Goal: Download file/media

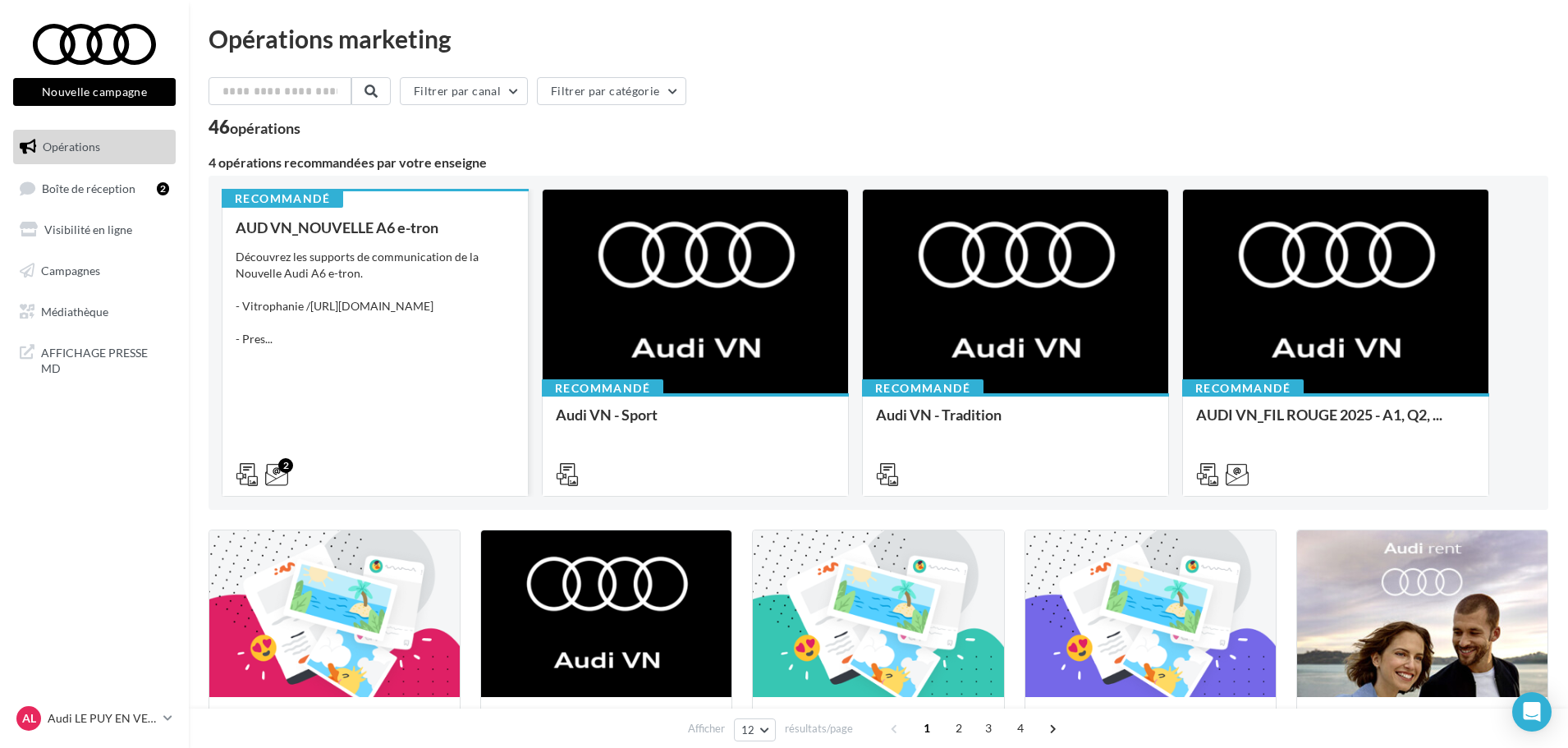
click at [244, 478] on icon at bounding box center [247, 474] width 23 height 23
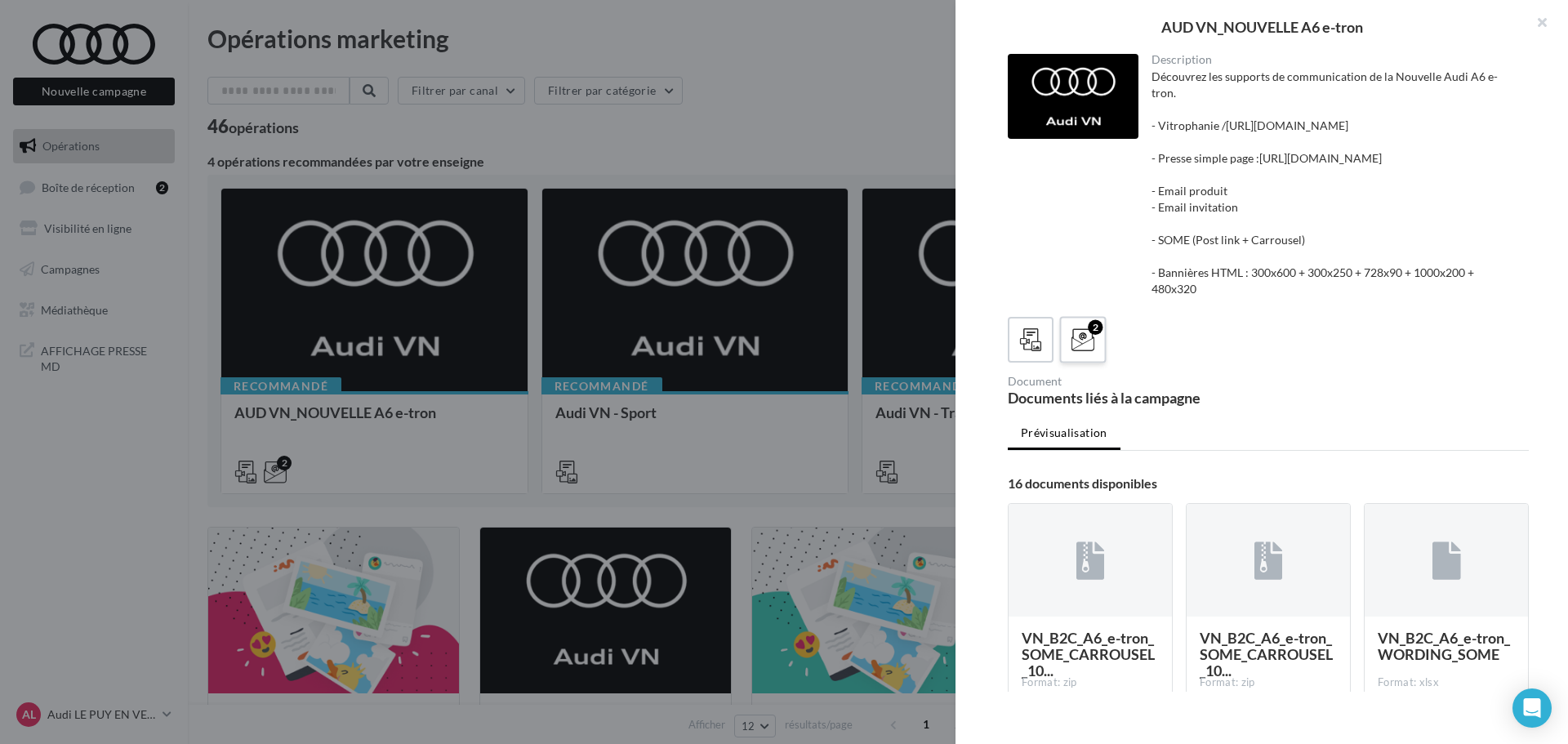
click at [1081, 352] on icon at bounding box center [1083, 340] width 23 height 23
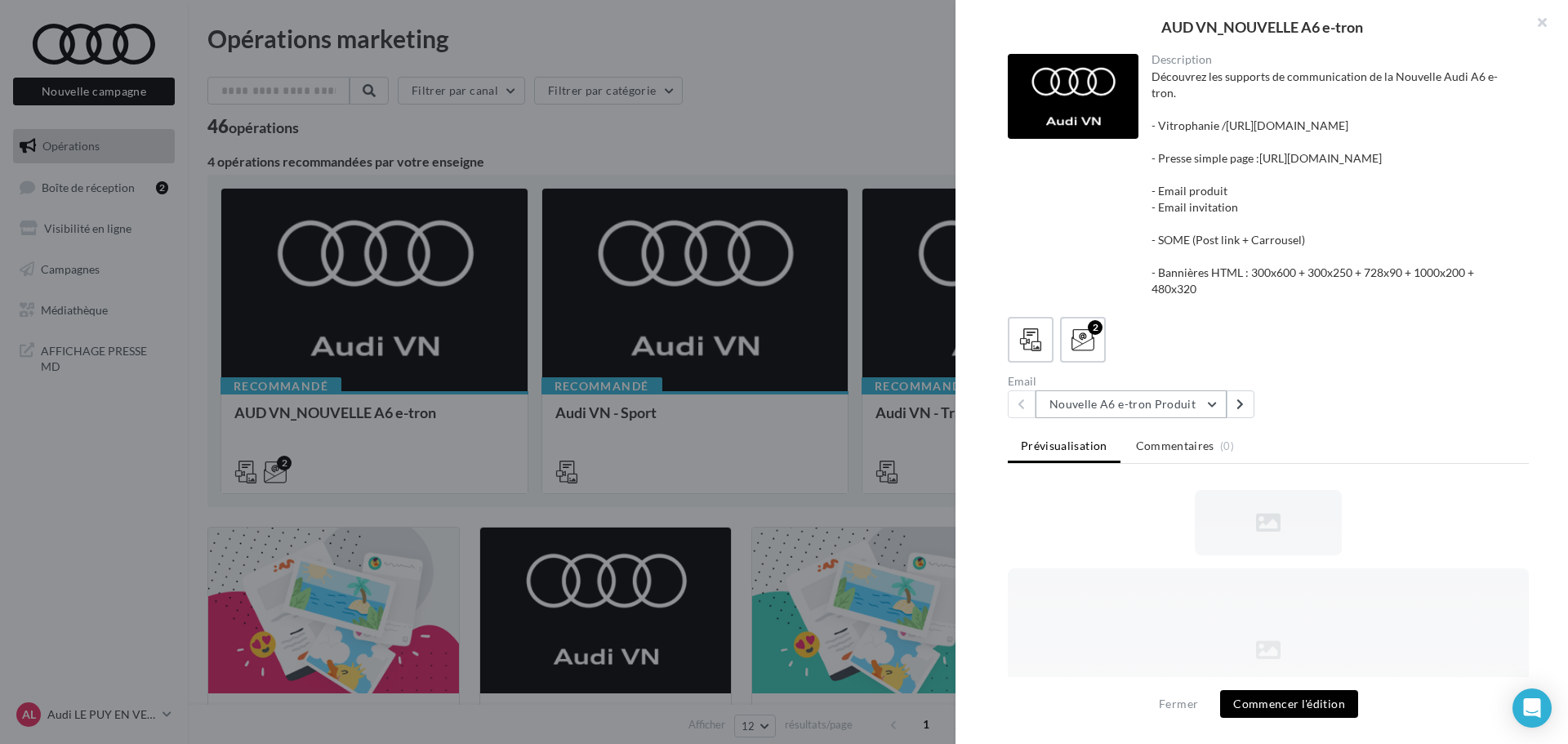
click at [1060, 418] on button "Nouvelle A6 e-tron Produit" at bounding box center [1131, 403] width 191 height 27
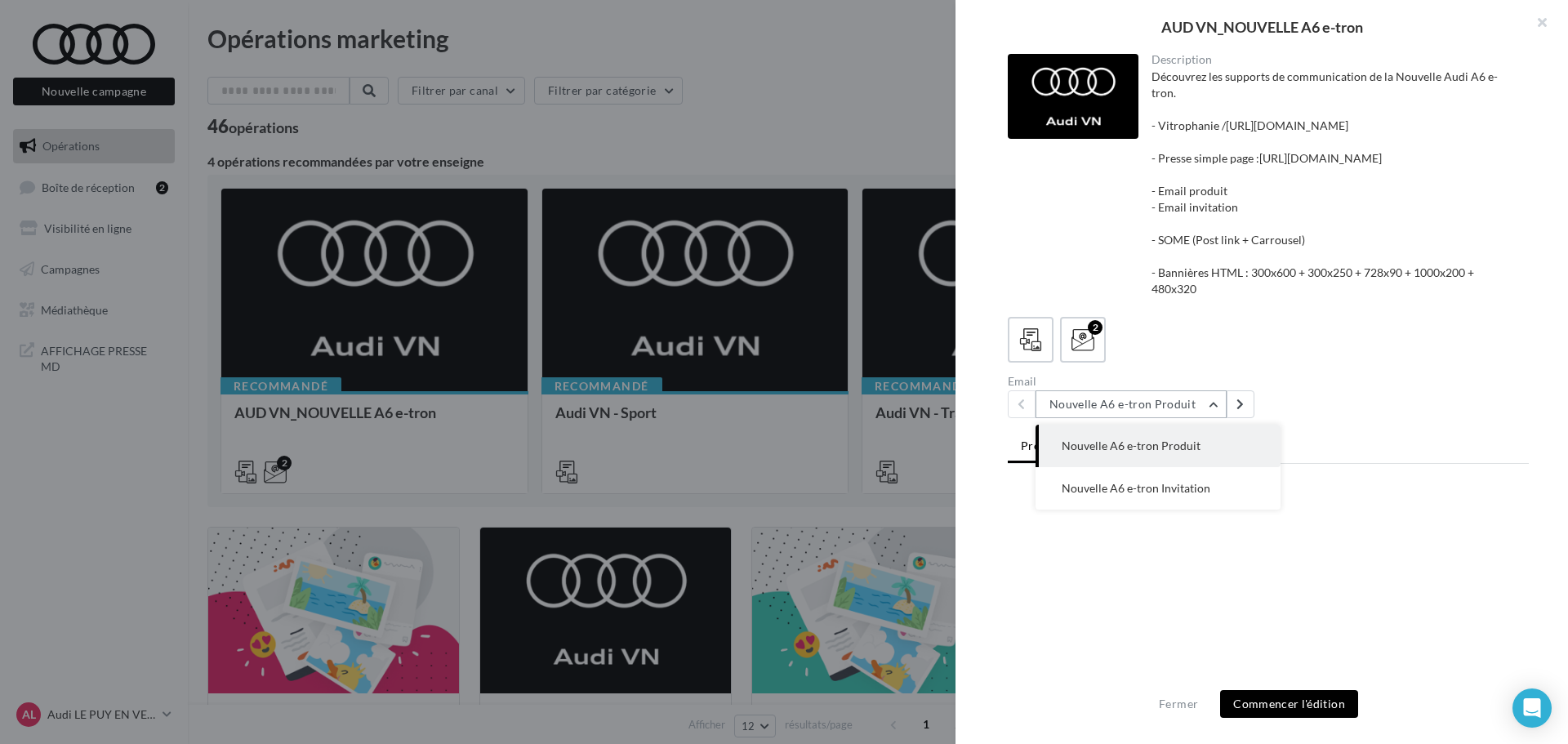
click at [1060, 418] on button "Nouvelle A6 e-tron Produit" at bounding box center [1131, 403] width 191 height 27
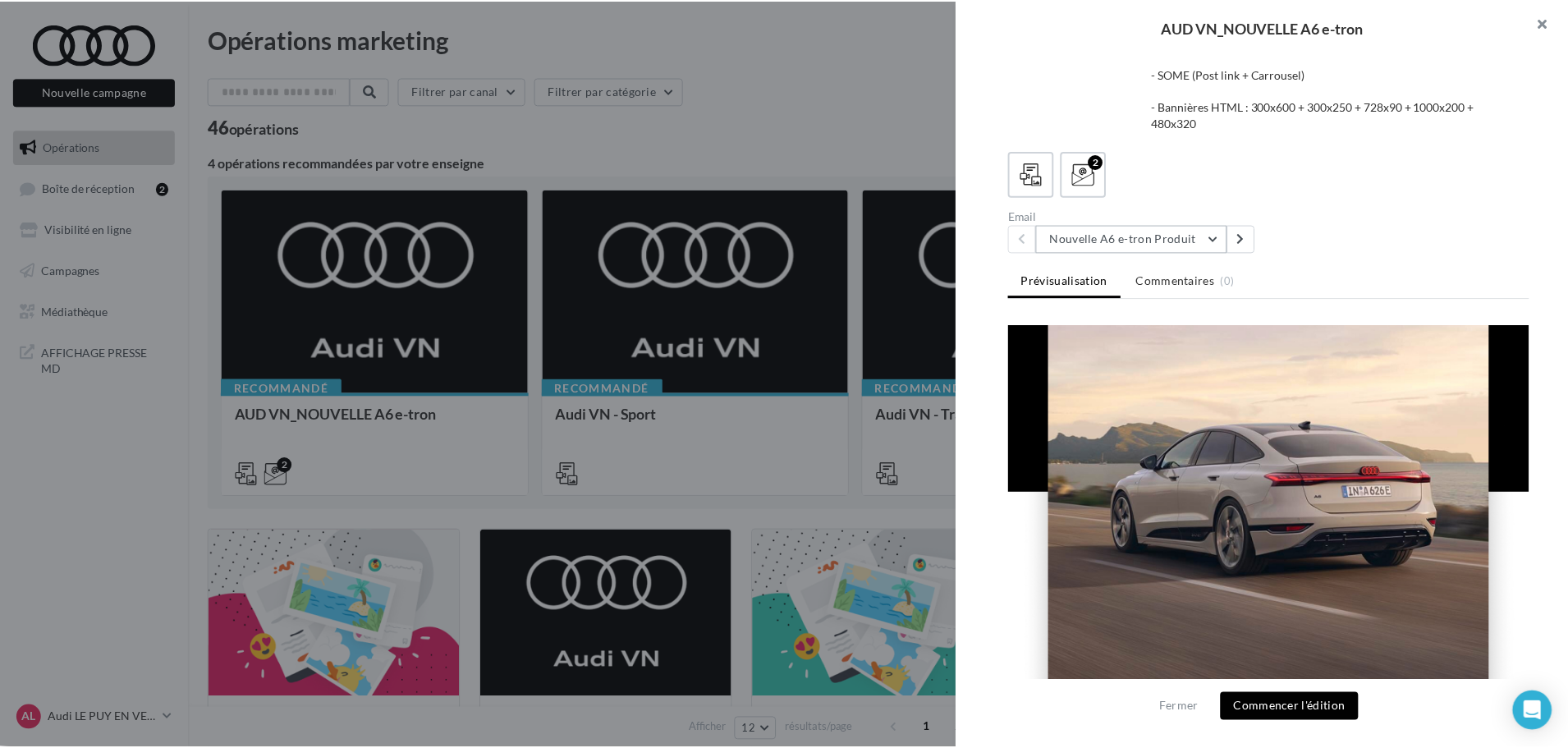
scroll to position [657, 0]
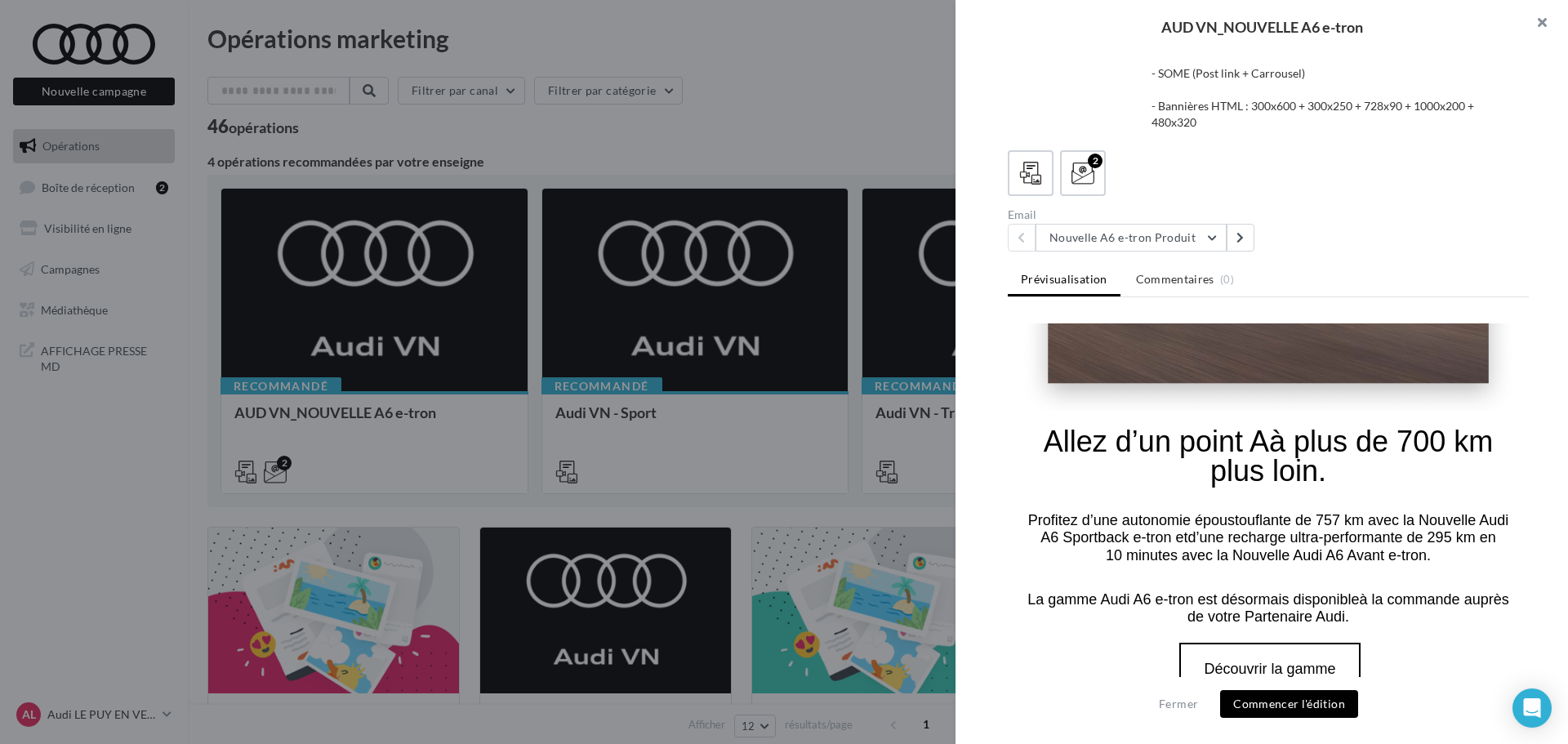
drag, startPoint x: 1544, startPoint y: 26, endPoint x: 1479, endPoint y: 44, distance: 67.4
click at [1543, 26] on button "button" at bounding box center [1536, 24] width 66 height 49
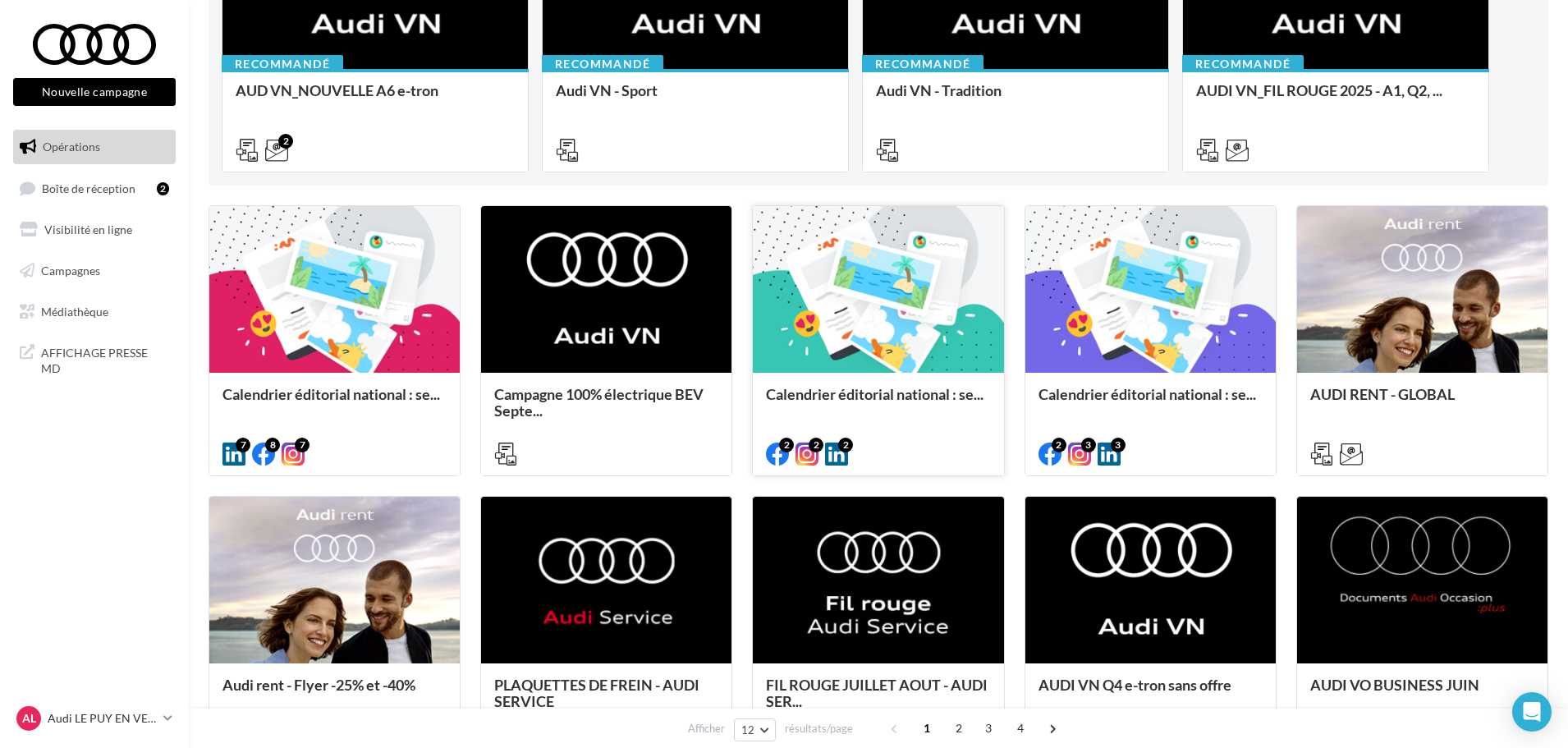
scroll to position [247, 0]
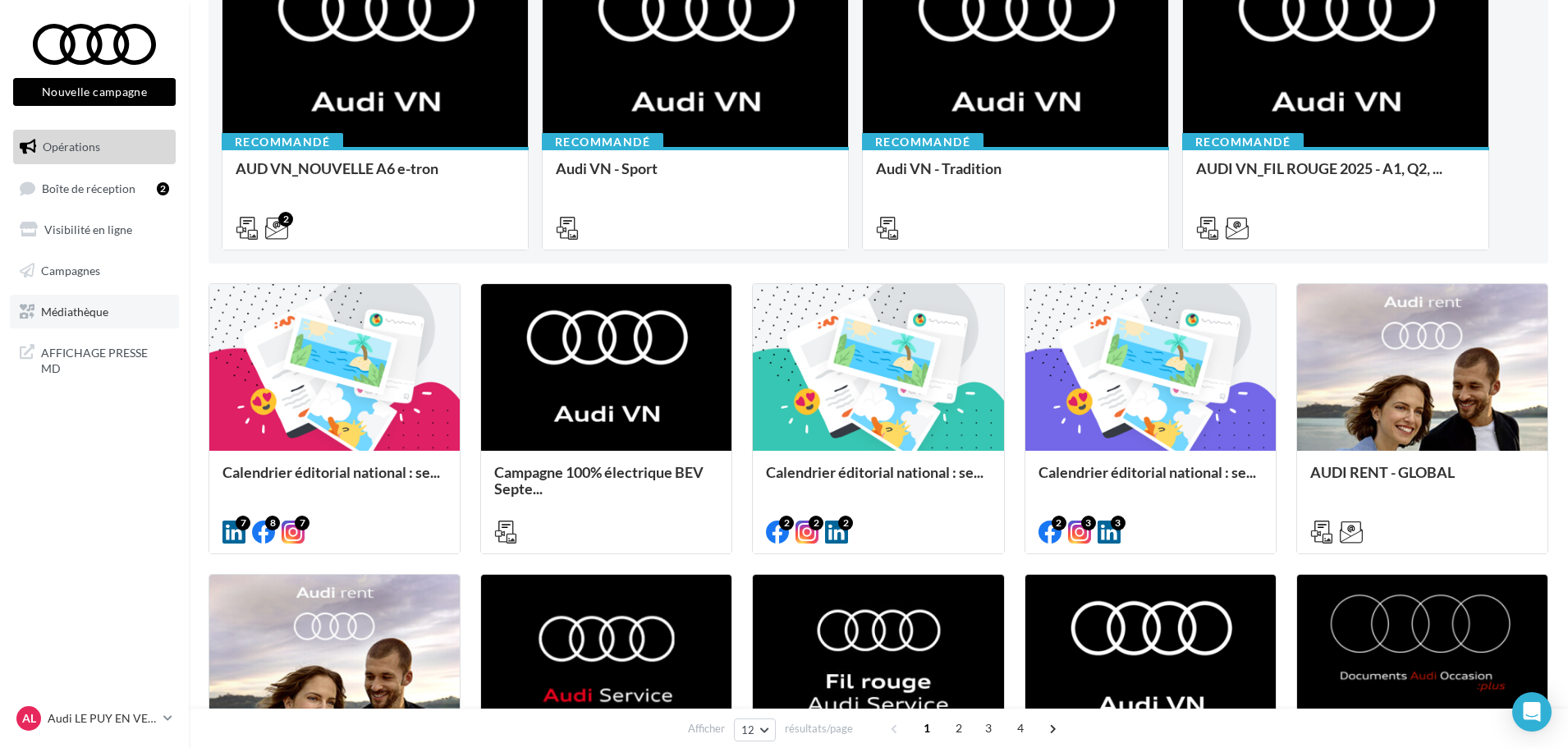
click at [58, 308] on span "Médiathèque" at bounding box center [74, 310] width 68 height 14
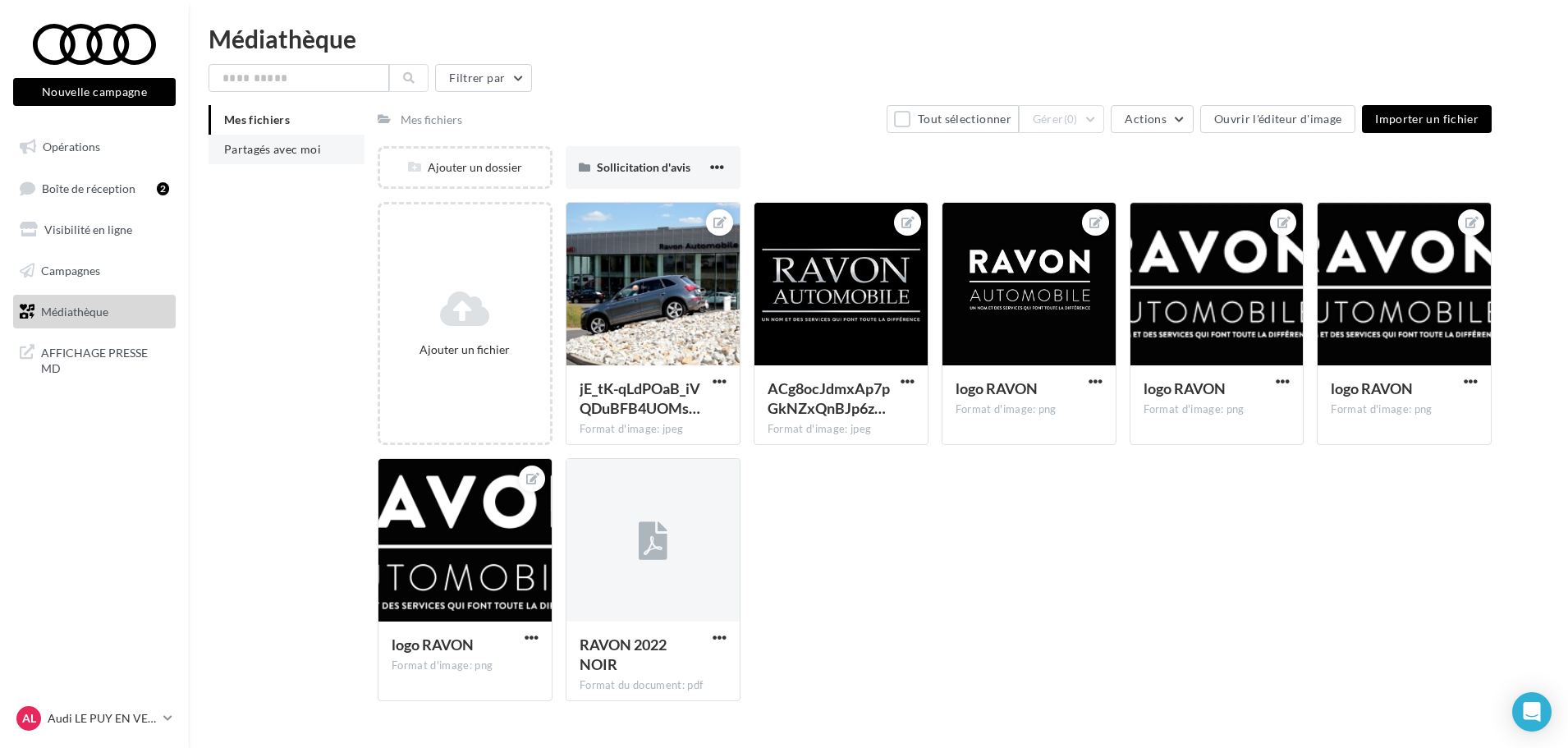
click at [296, 149] on span "Partagés avec moi" at bounding box center [272, 149] width 97 height 14
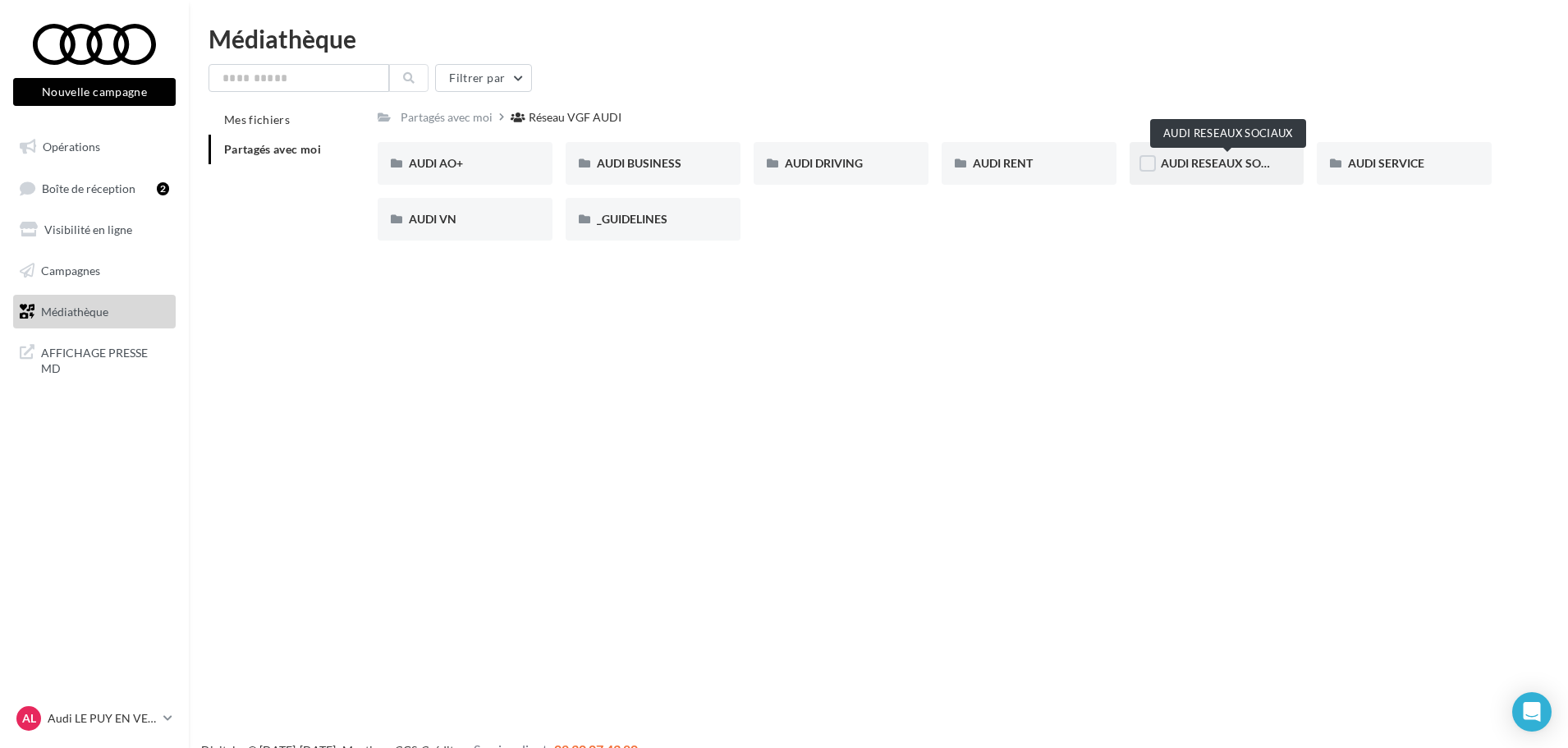
click at [1204, 164] on span "AUDI RESEAUX SOCIAUX" at bounding box center [1229, 163] width 135 height 14
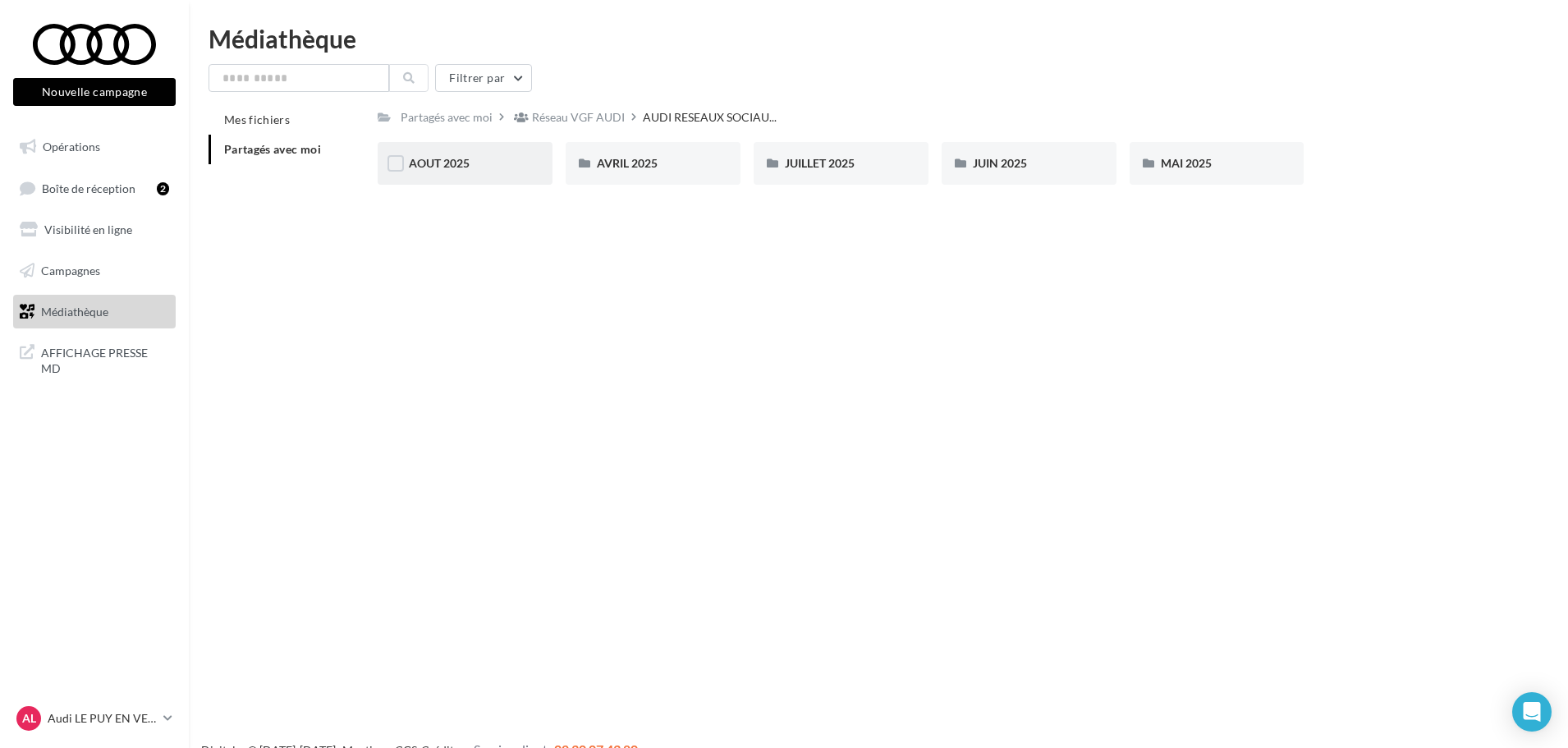
click at [471, 160] on div "AOUT 2025" at bounding box center [465, 164] width 113 height 17
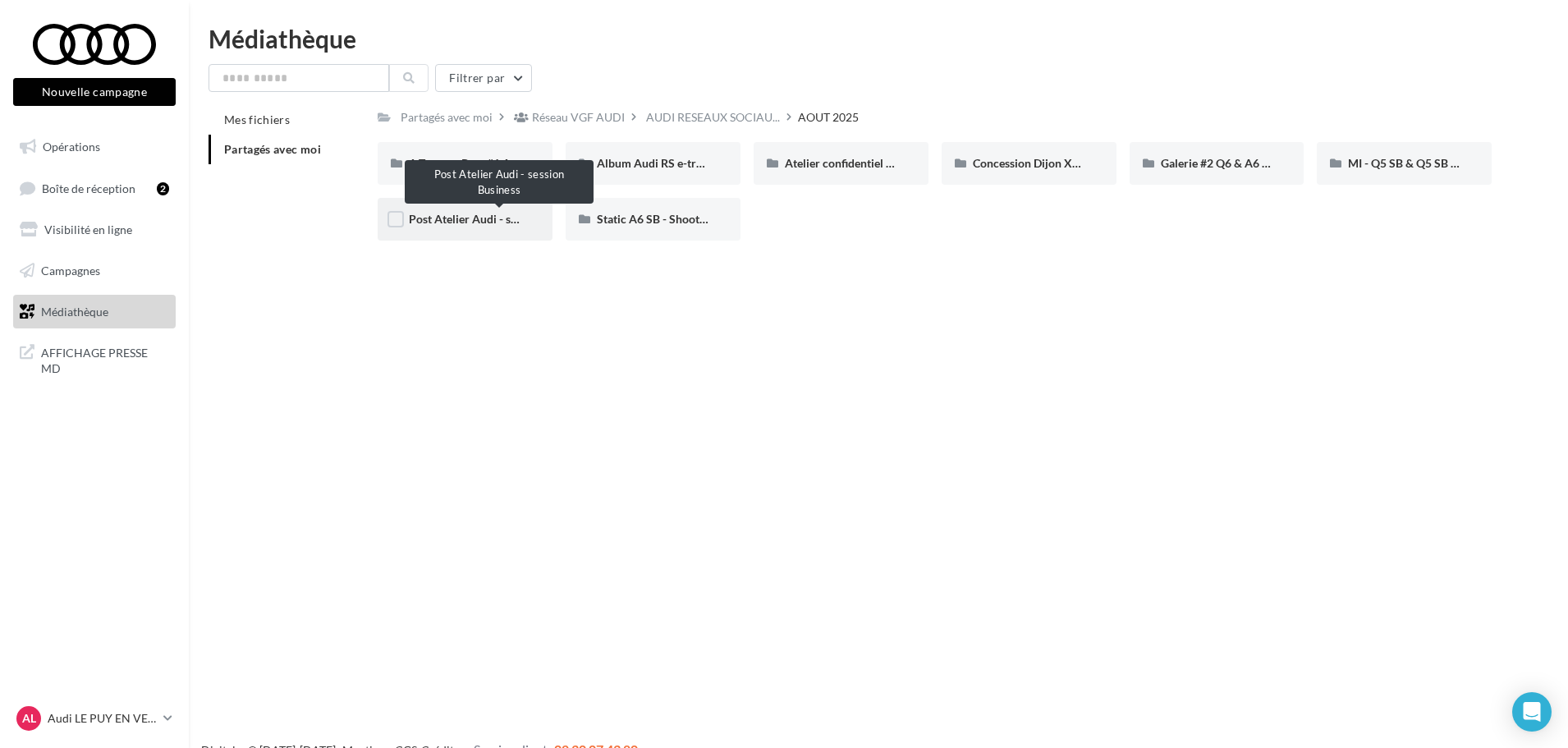
click at [452, 222] on span "Post Atelier Audi - session Business" at bounding box center [499, 218] width 181 height 14
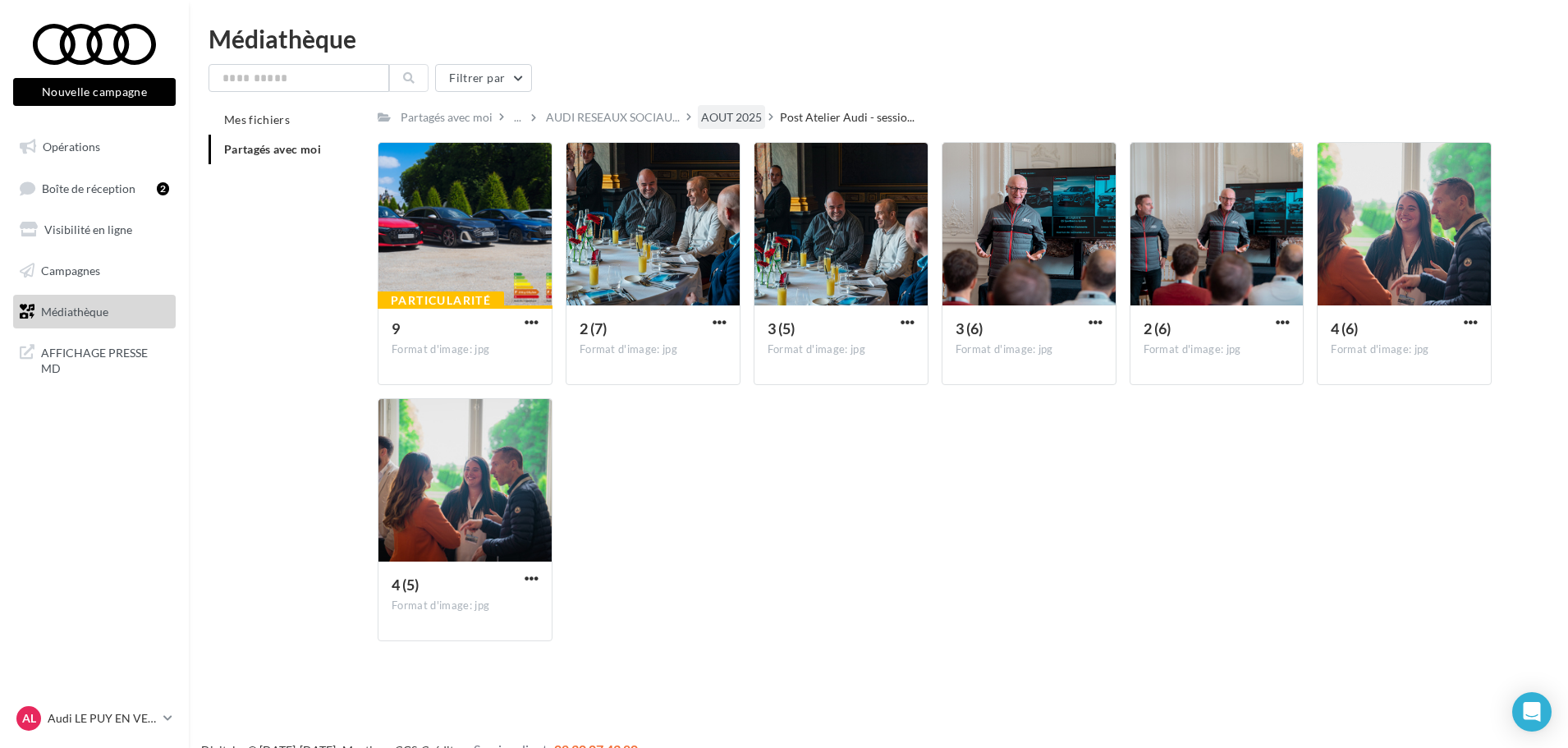
click at [714, 114] on div "AOUT 2025" at bounding box center [731, 118] width 61 height 17
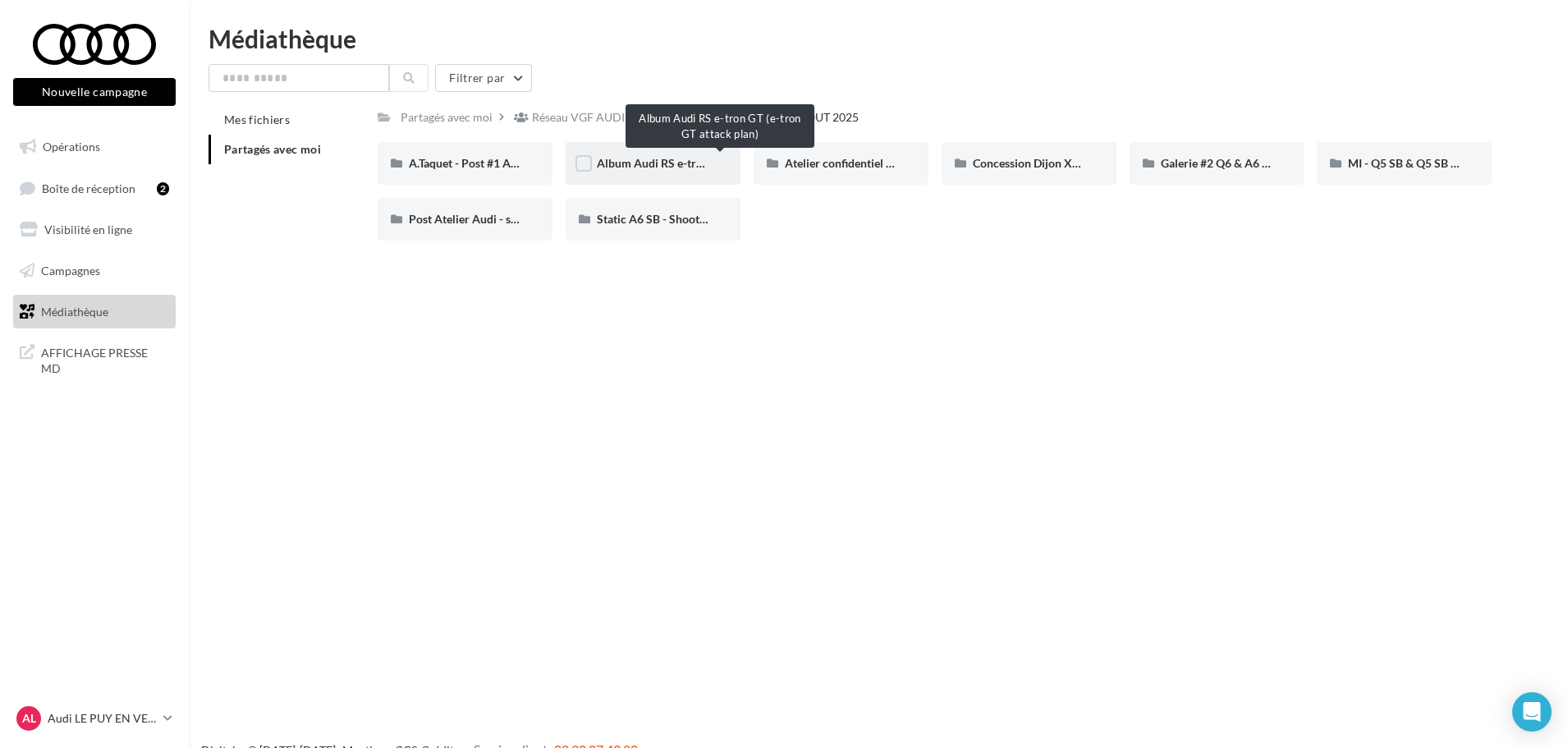
click at [650, 162] on span "Album Audi RS e-tron GT (e-tron GT attack plan)" at bounding box center [720, 163] width 247 height 14
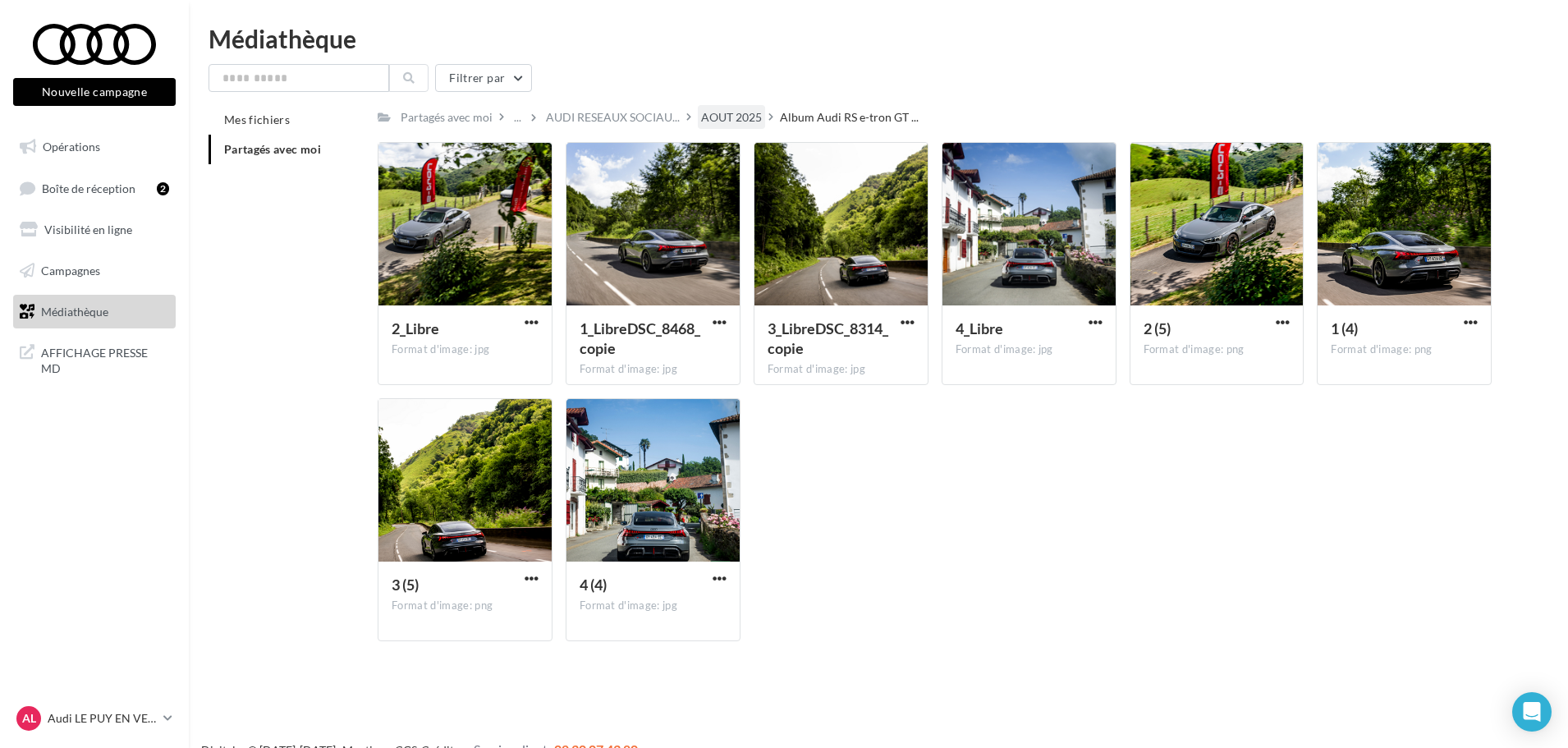
click at [727, 114] on div "AOUT 2025" at bounding box center [731, 118] width 61 height 17
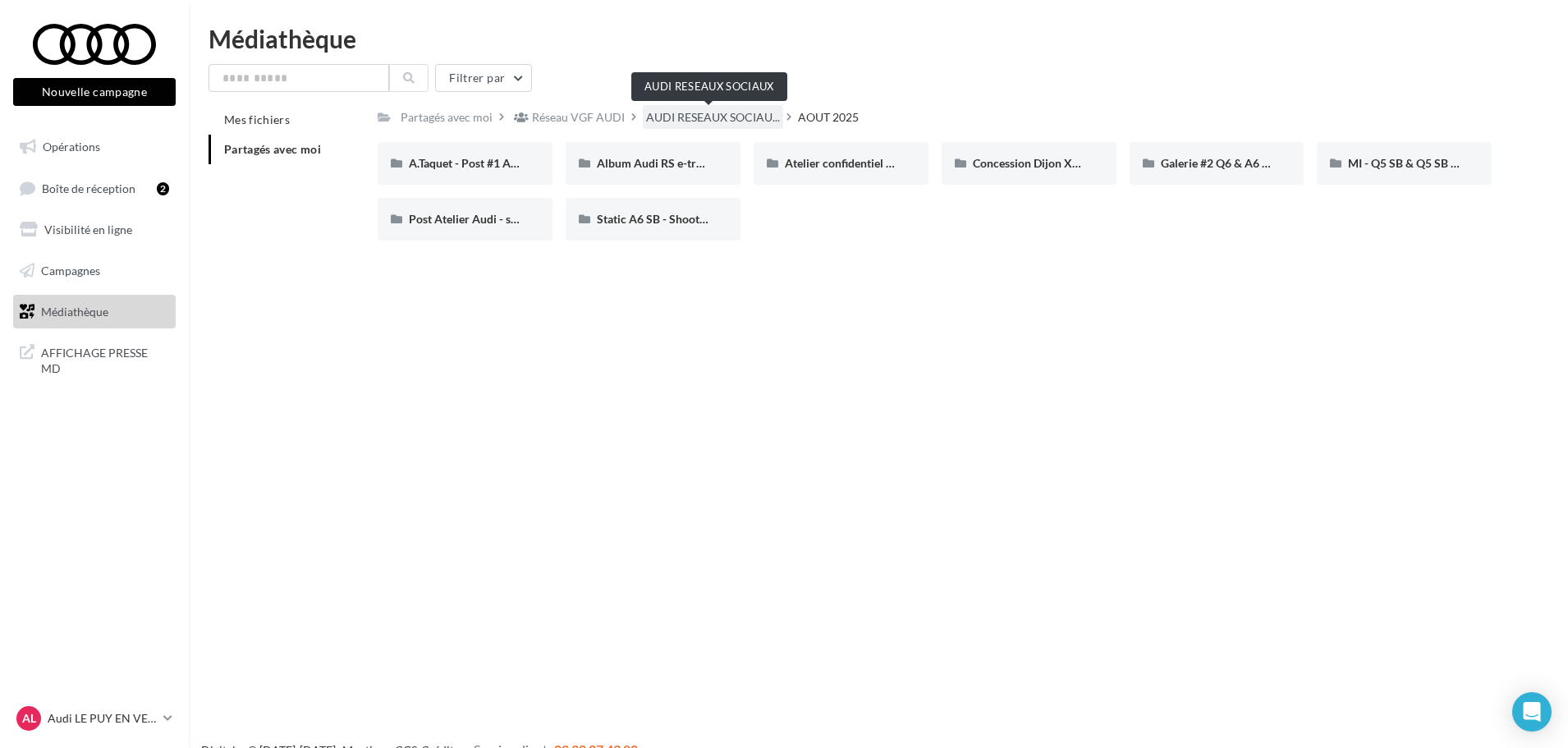
click at [702, 112] on span "AUDI RESEAUX SOCIAU..." at bounding box center [713, 118] width 134 height 17
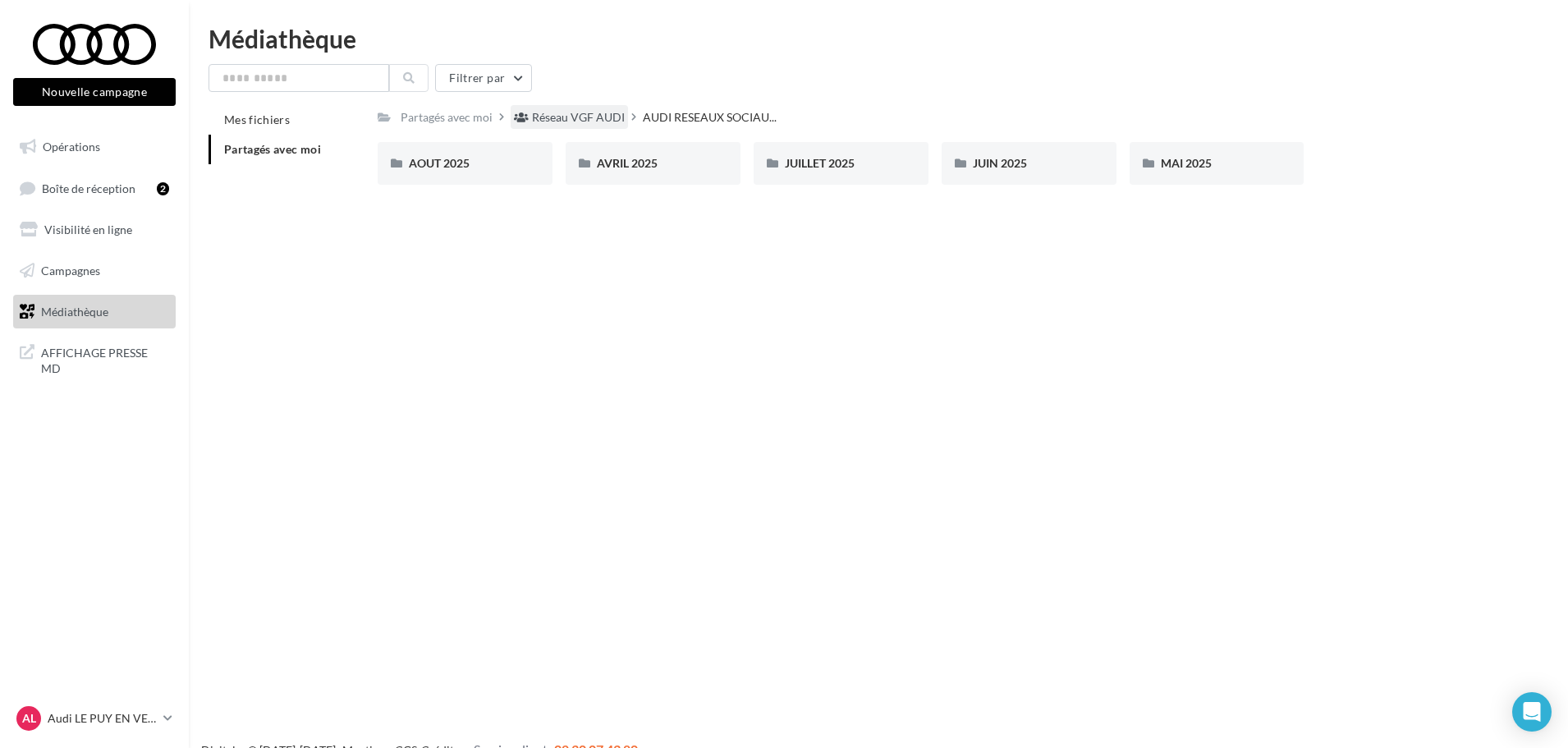
click at [575, 116] on div "Réseau VGF AUDI" at bounding box center [578, 118] width 93 height 17
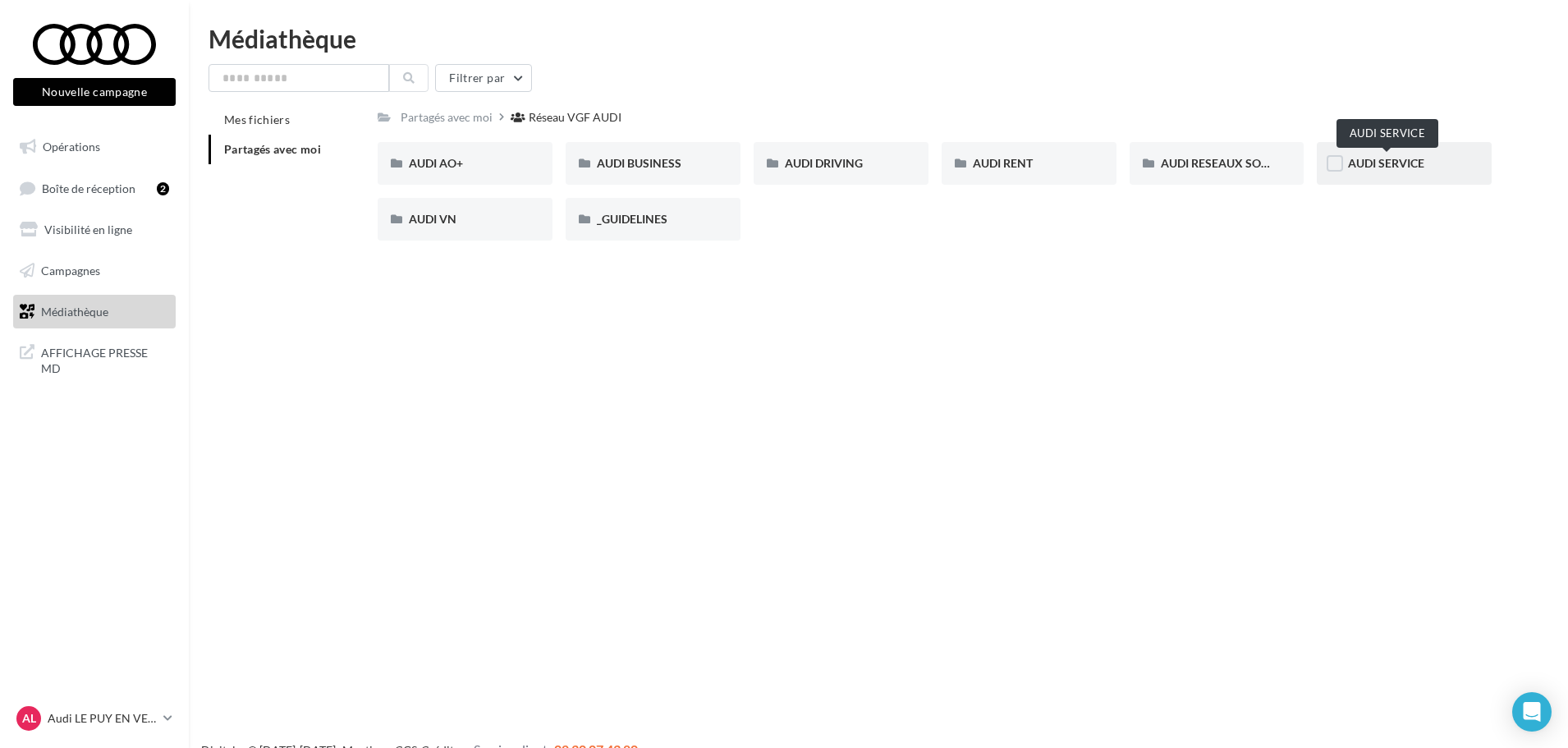
click at [1364, 166] on span "AUDI SERVICE" at bounding box center [1385, 163] width 76 height 14
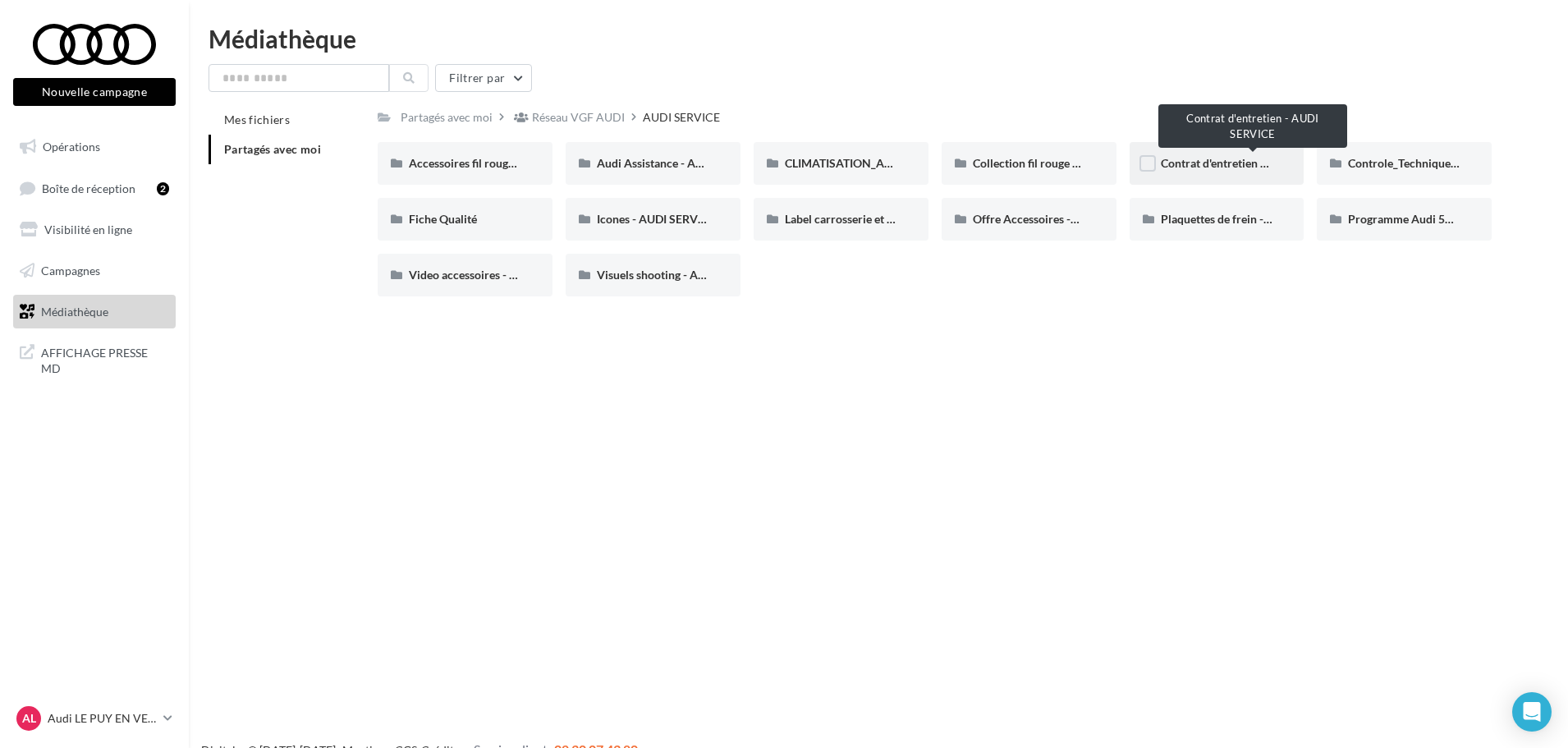
click at [1214, 160] on span "Contrat d'entretien - AUDI SERVICE" at bounding box center [1252, 163] width 182 height 14
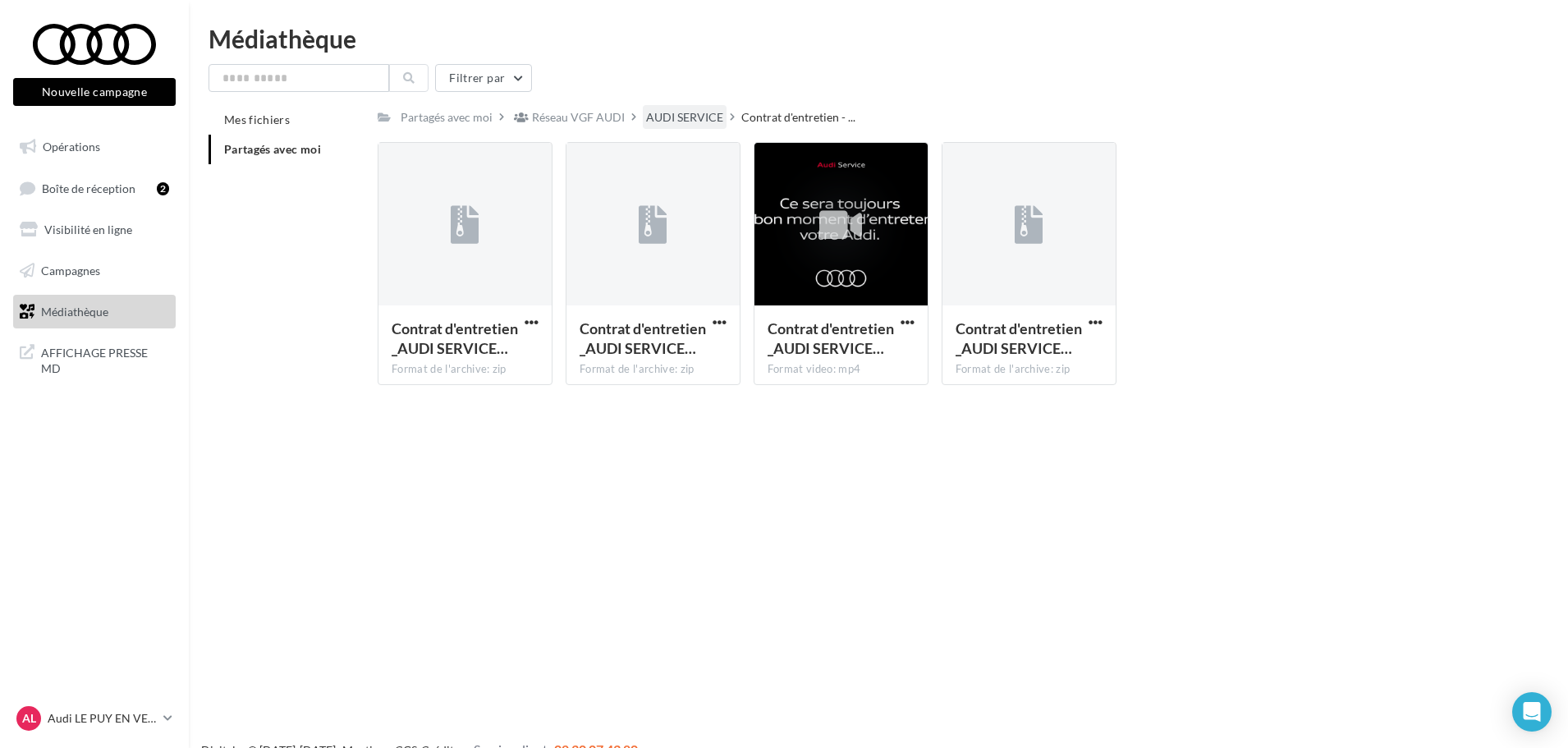
click at [659, 105] on div "AUDI SERVICE" at bounding box center [685, 117] width 84 height 23
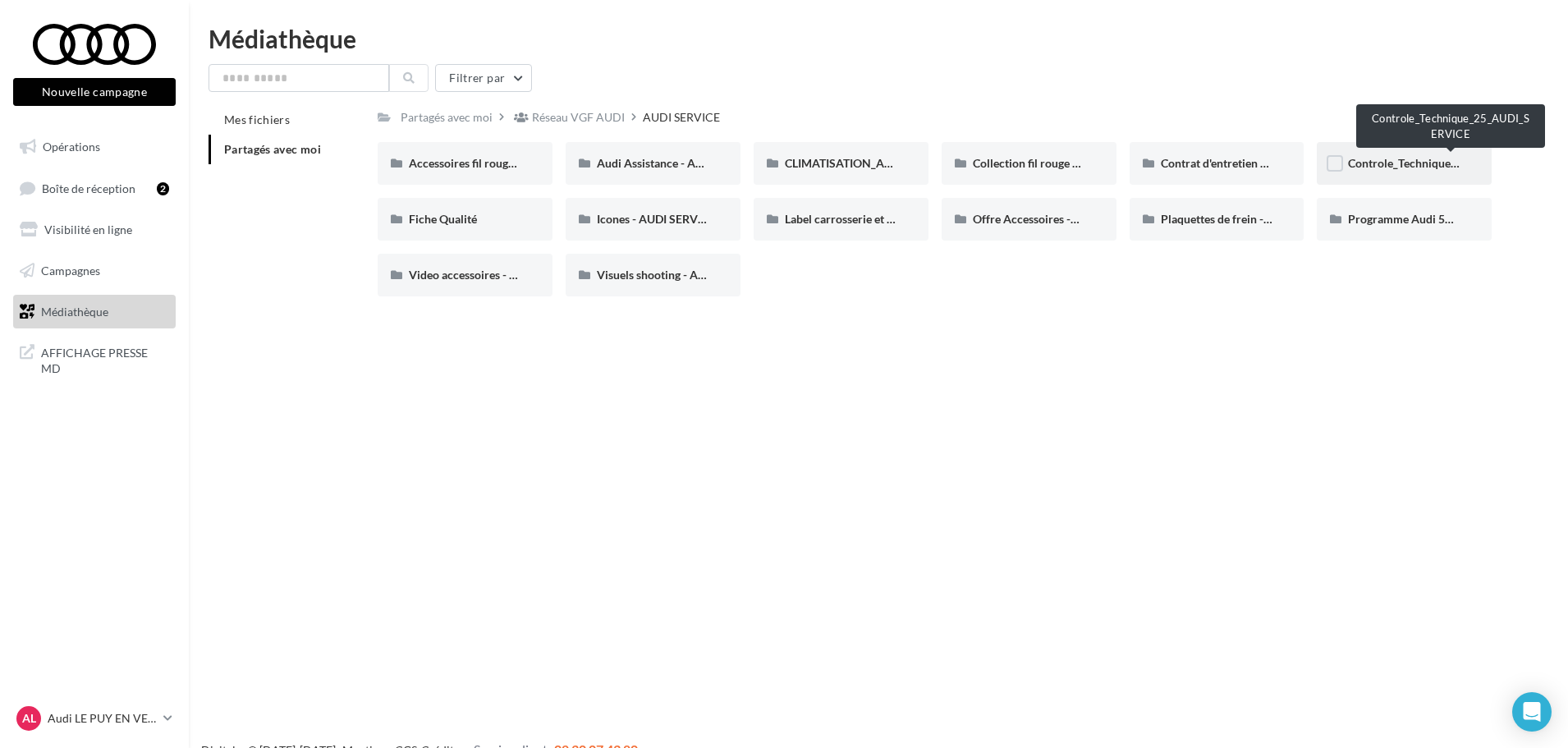
click at [1382, 165] on span "Controle_Technique_25_AUDI_SERVICE" at bounding box center [1449, 163] width 205 height 14
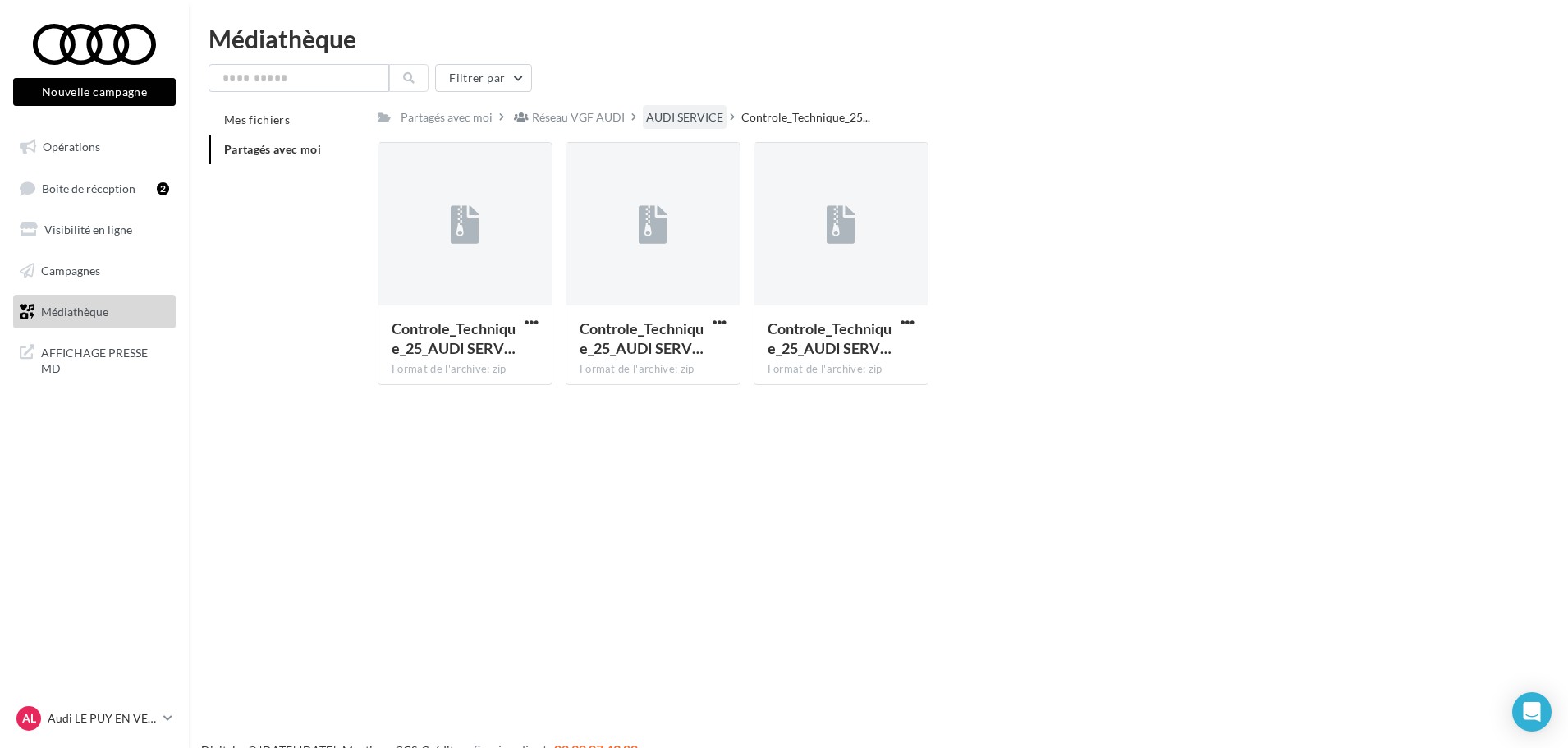
click at [685, 120] on div "AUDI SERVICE" at bounding box center [685, 118] width 77 height 17
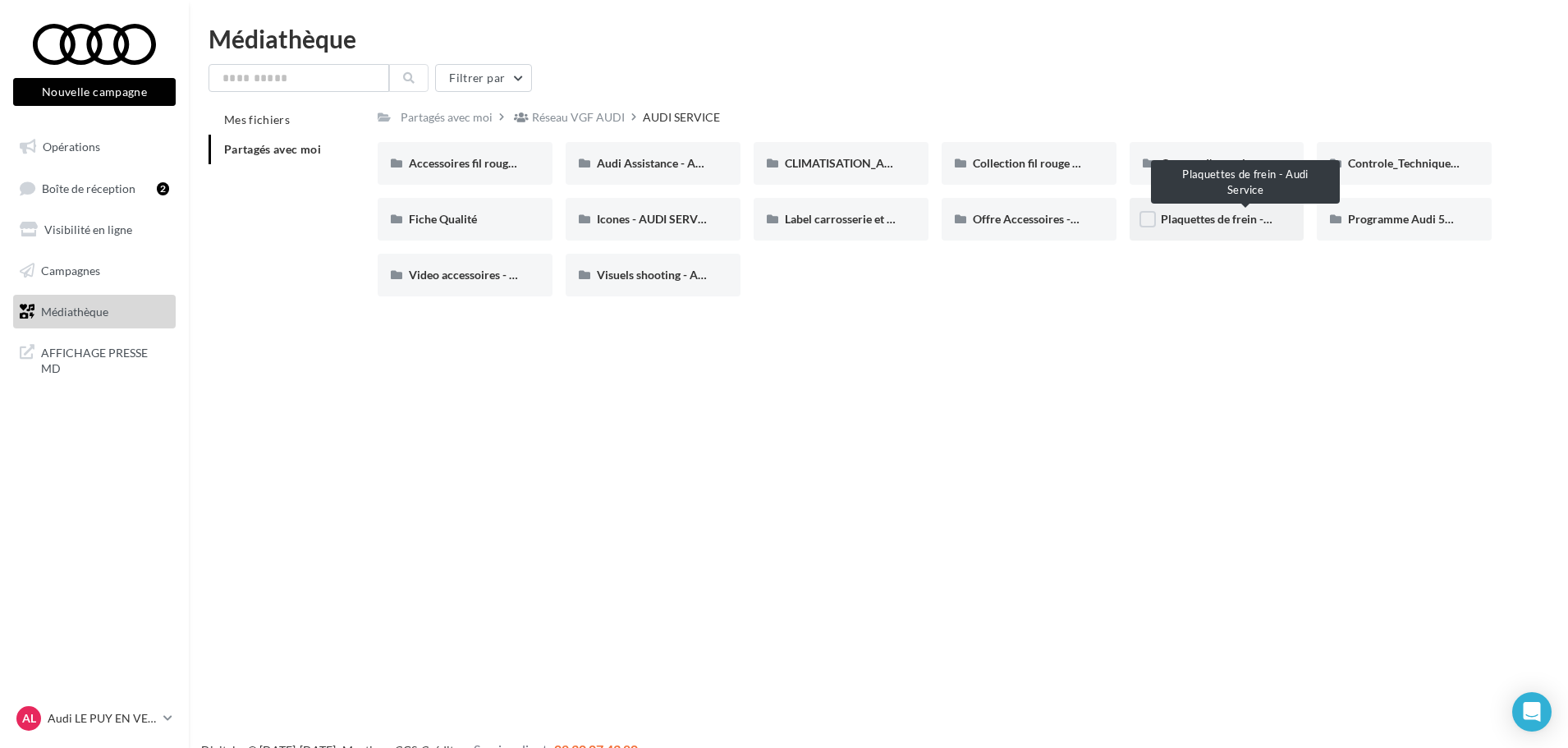
click at [1206, 216] on span "Plaquettes de frein - Audi Service" at bounding box center [1245, 218] width 170 height 14
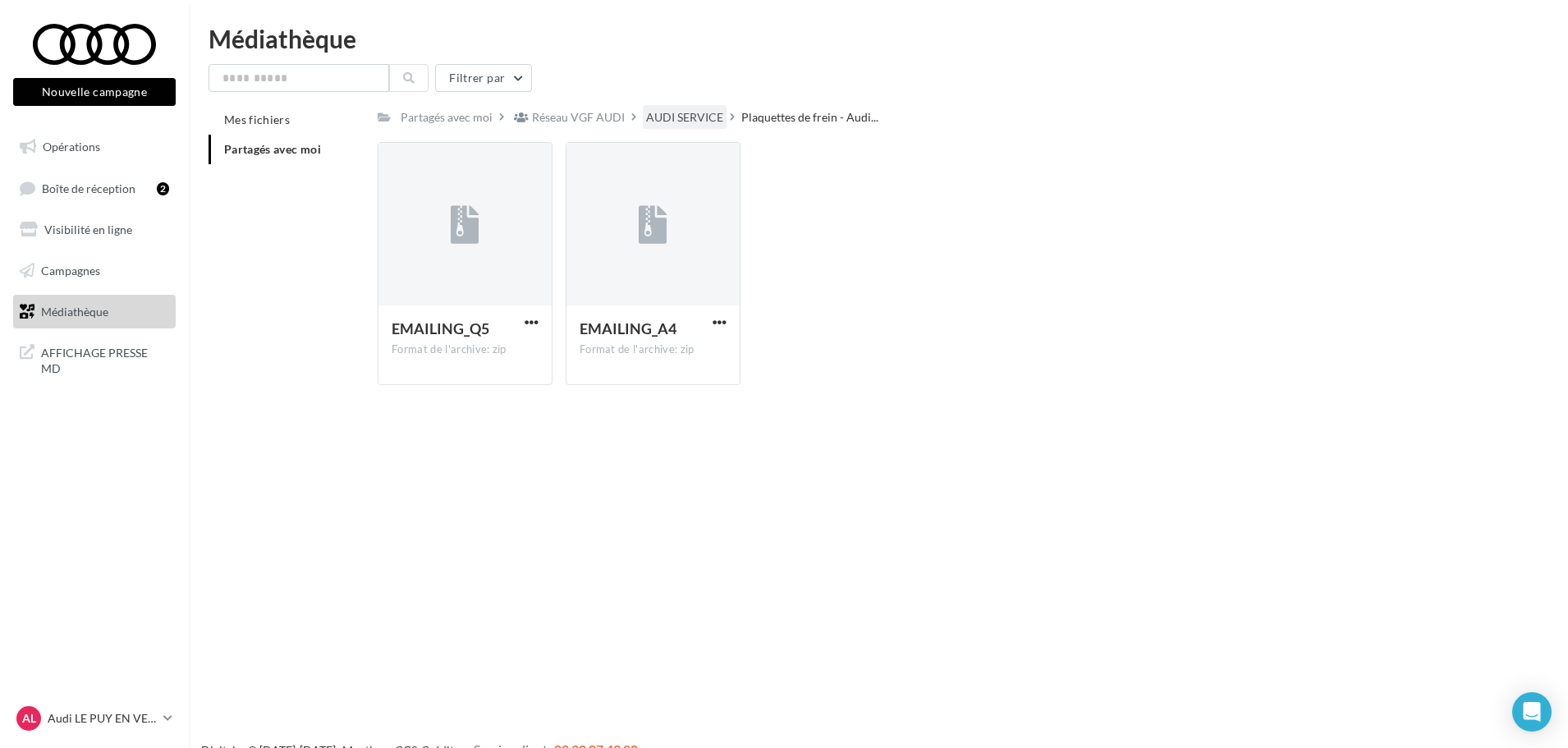
click at [690, 109] on div "AUDI SERVICE" at bounding box center [685, 118] width 77 height 17
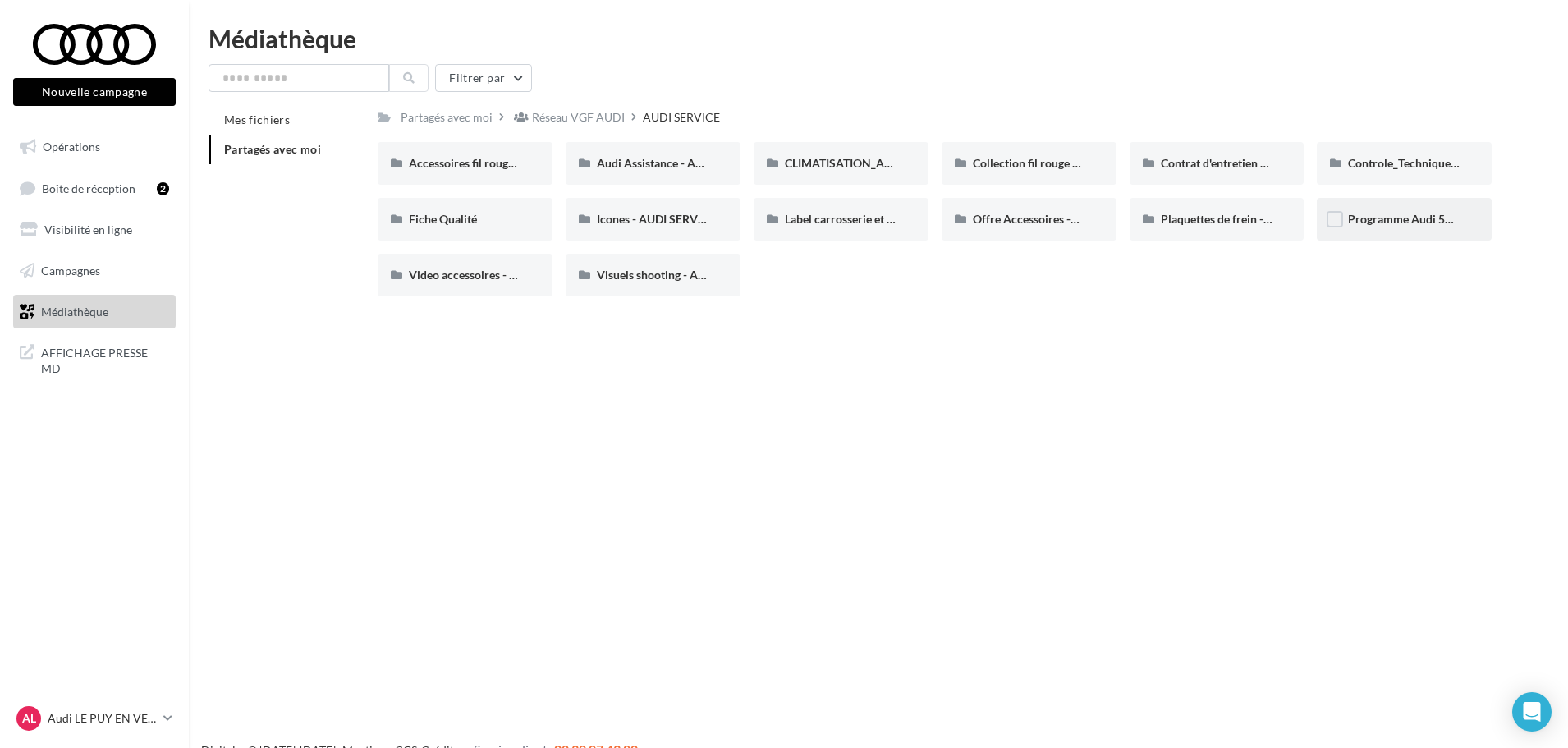
click at [1382, 211] on div "Programme Audi 5+ - Segments 2&3 - AUDI SERVICE" at bounding box center [1403, 219] width 113 height 17
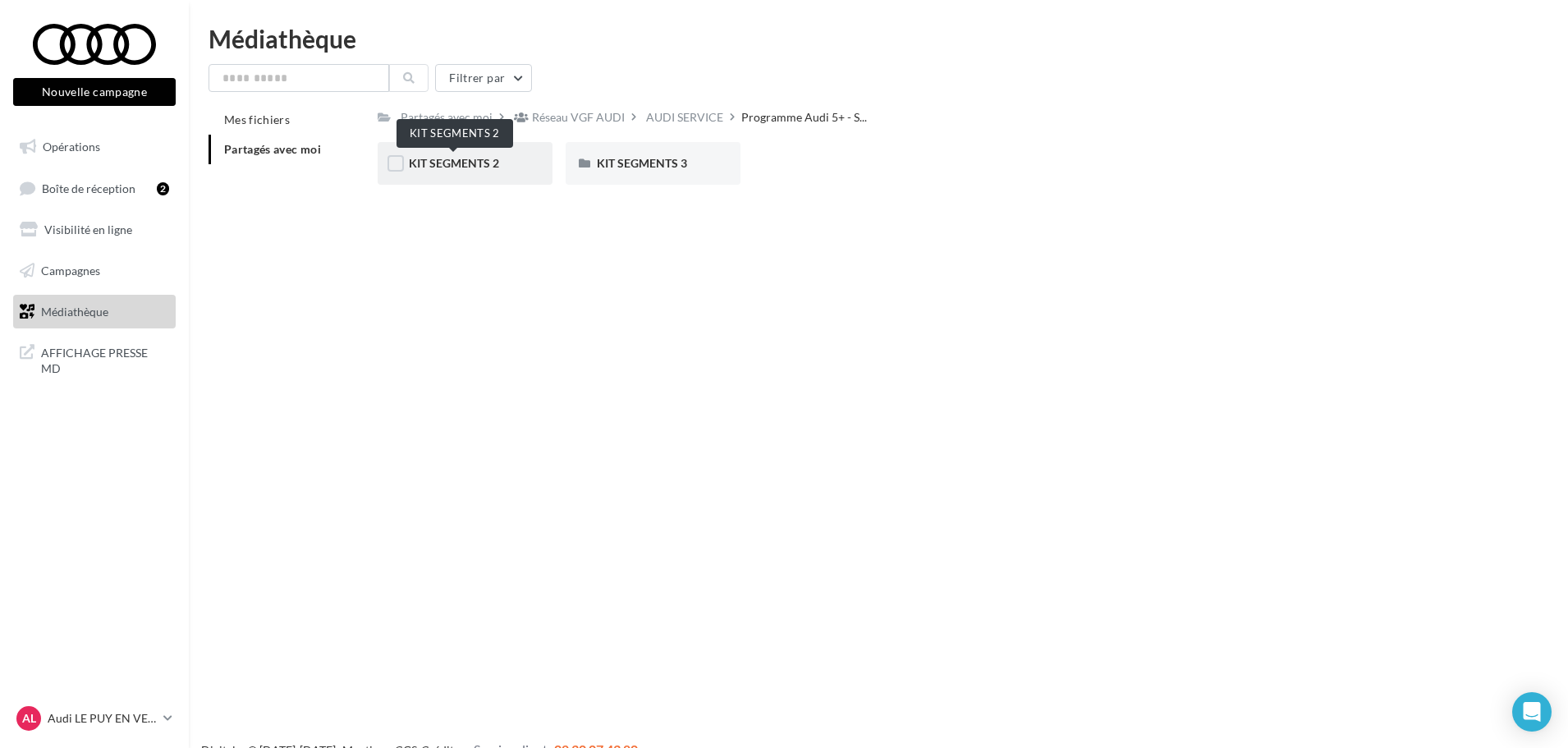
click at [481, 163] on span "KIT SEGMENTS 2" at bounding box center [454, 163] width 90 height 14
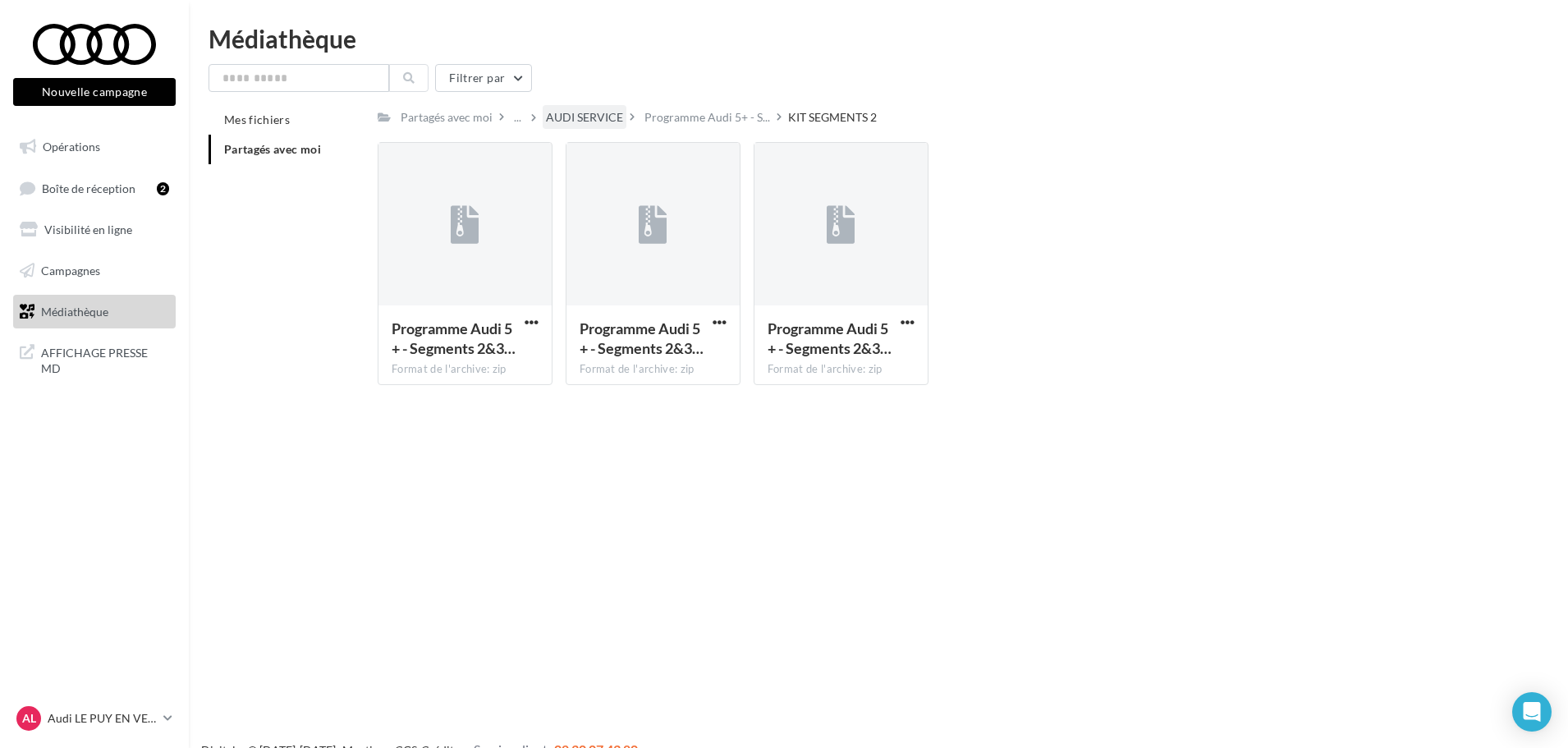
click at [604, 110] on div "AUDI SERVICE" at bounding box center [584, 118] width 77 height 17
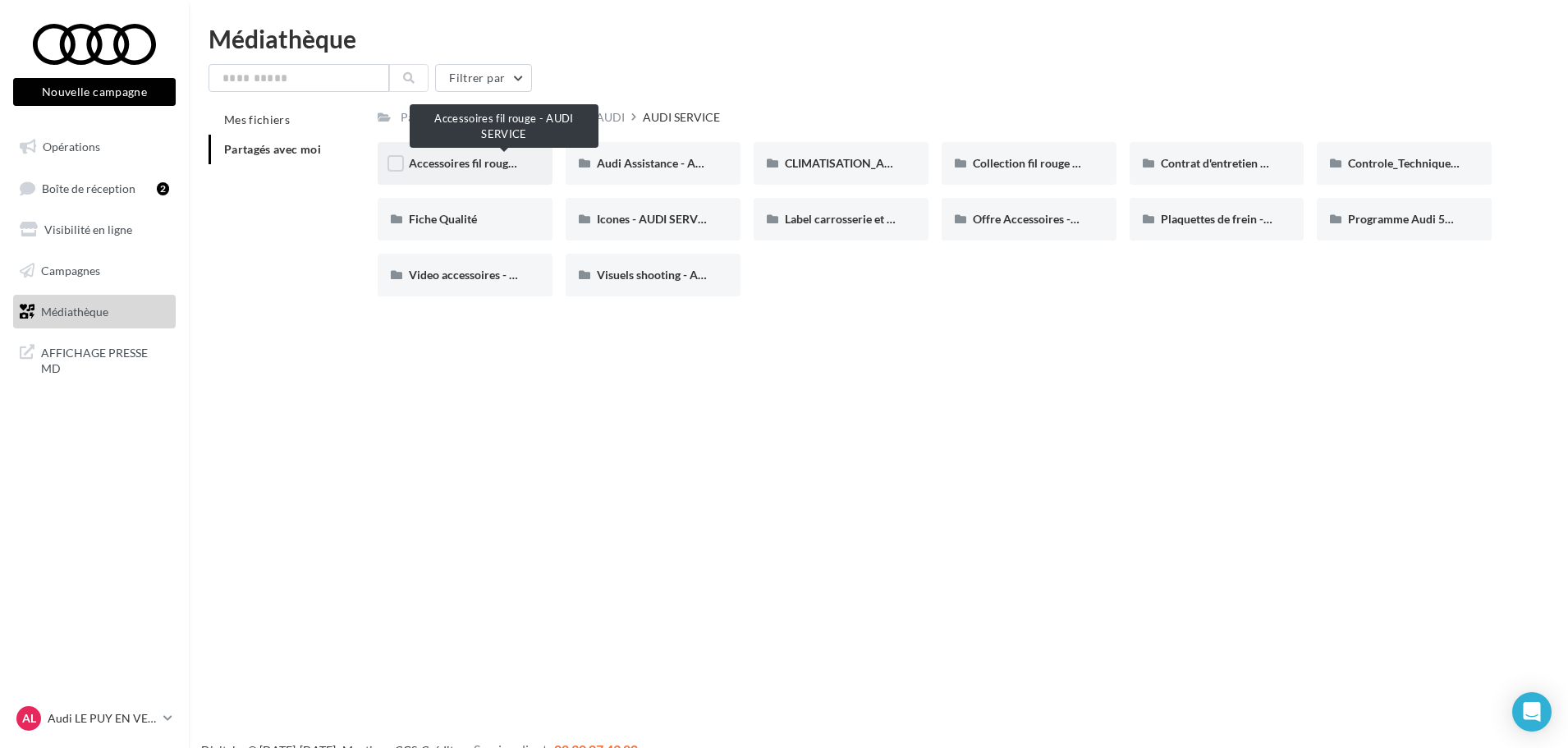
click at [459, 170] on span "Accessoires fil rouge - AUDI SERVICE" at bounding box center [504, 163] width 191 height 14
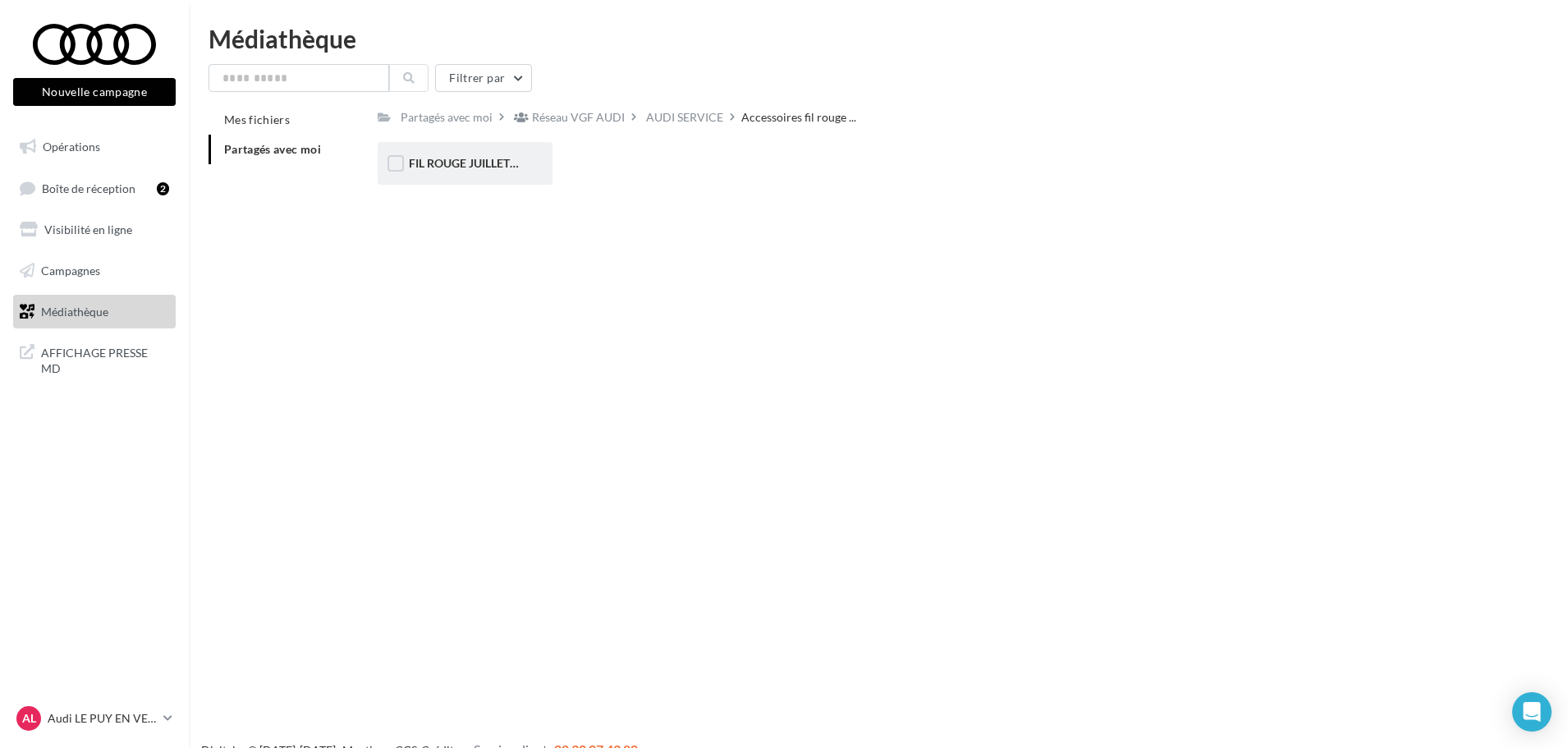
click at [454, 172] on div "FIL ROUGE JUILLET AOUT - AUDI SERVICE" at bounding box center [465, 163] width 175 height 43
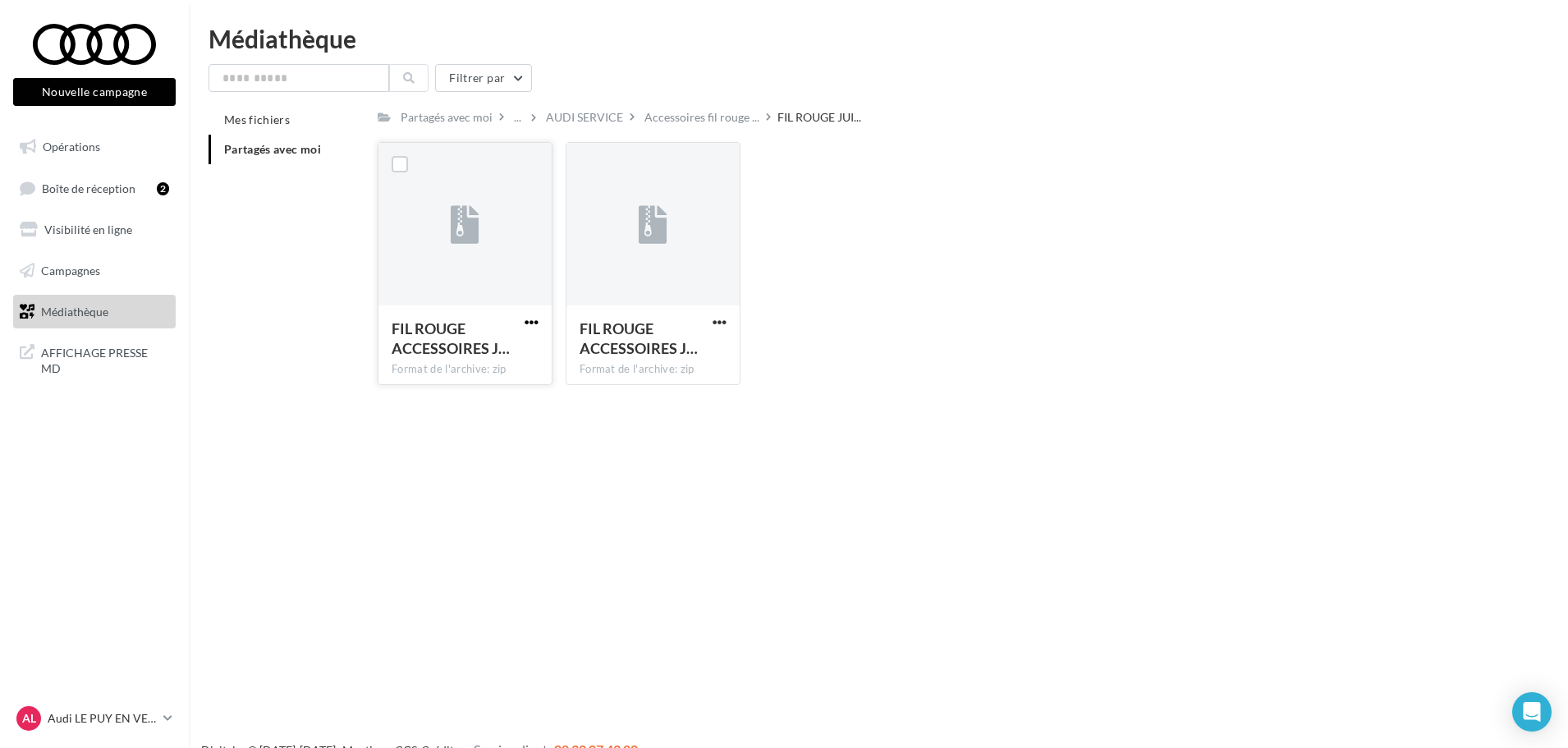
click at [532, 318] on span "button" at bounding box center [531, 322] width 14 height 14
click at [454, 354] on button "Télécharger" at bounding box center [460, 354] width 164 height 43
click at [1058, 640] on div "Nouvelle campagne Nouvelle campagne Opérations Boîte de réception 2 Visibilité …" at bounding box center [784, 399] width 1568 height 748
click at [457, 120] on div "Partagés avec moi" at bounding box center [446, 118] width 92 height 17
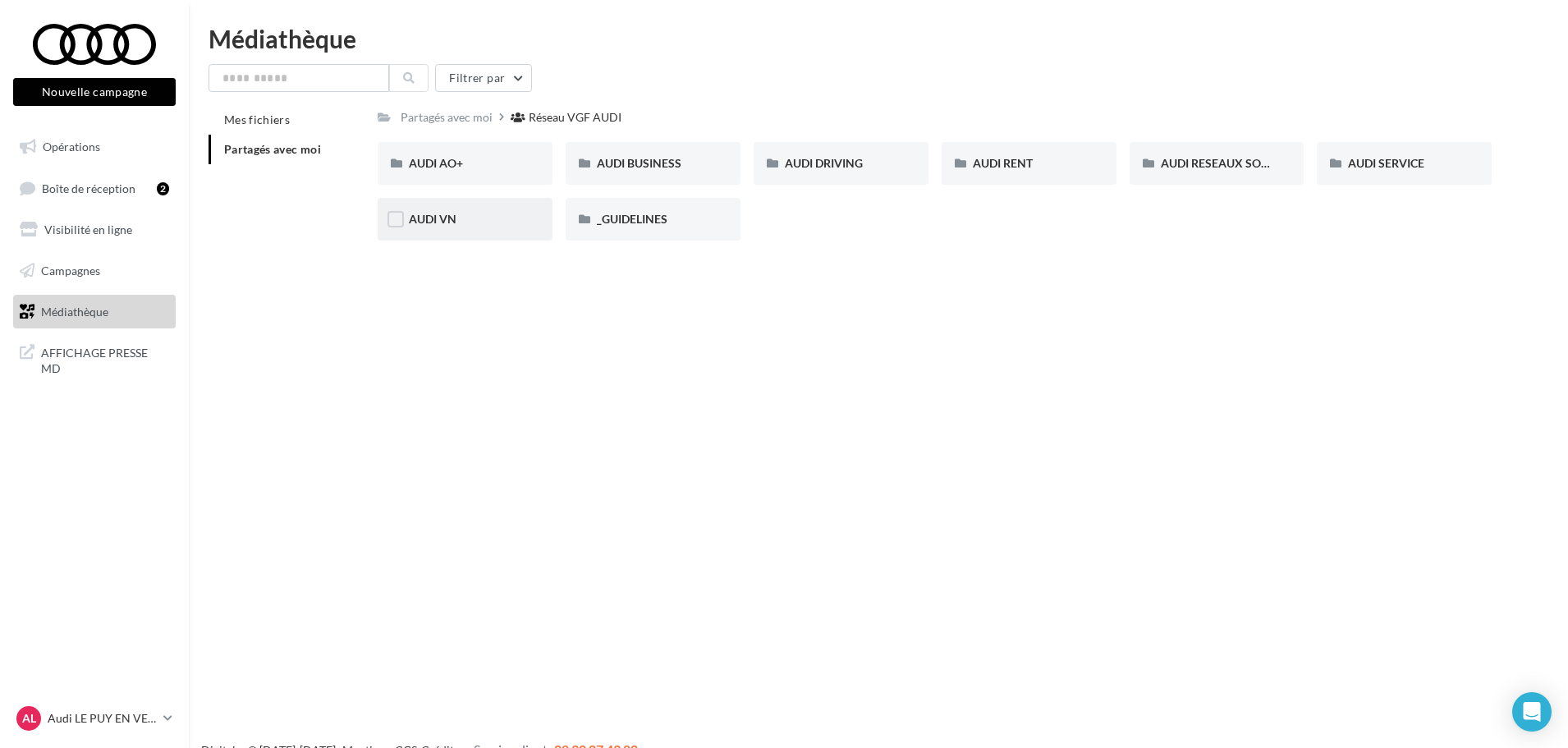
click at [456, 226] on div "AUDI VN" at bounding box center [465, 219] width 113 height 17
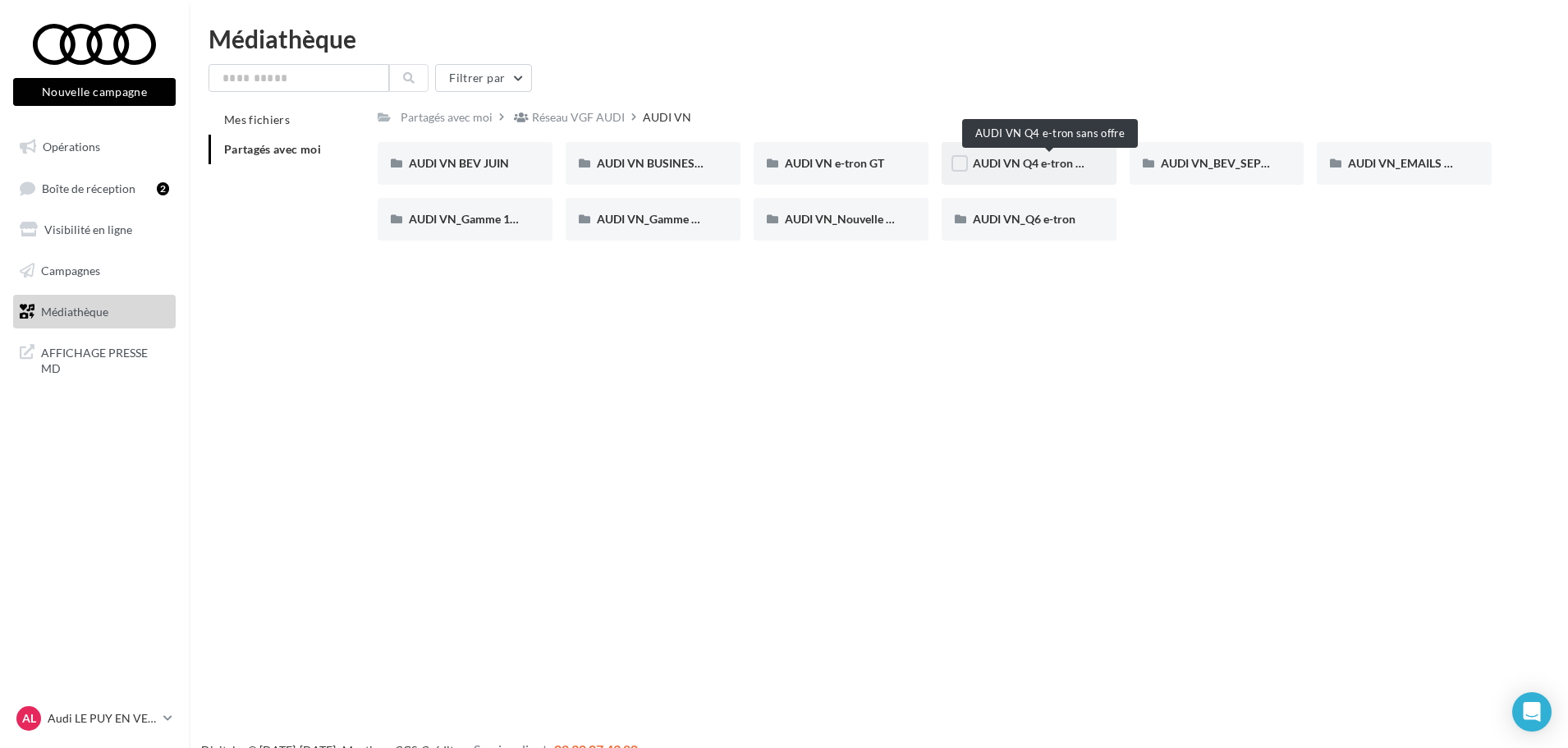
click at [1027, 168] on span "AUDI VN Q4 e-tron sans offre" at bounding box center [1049, 163] width 153 height 14
